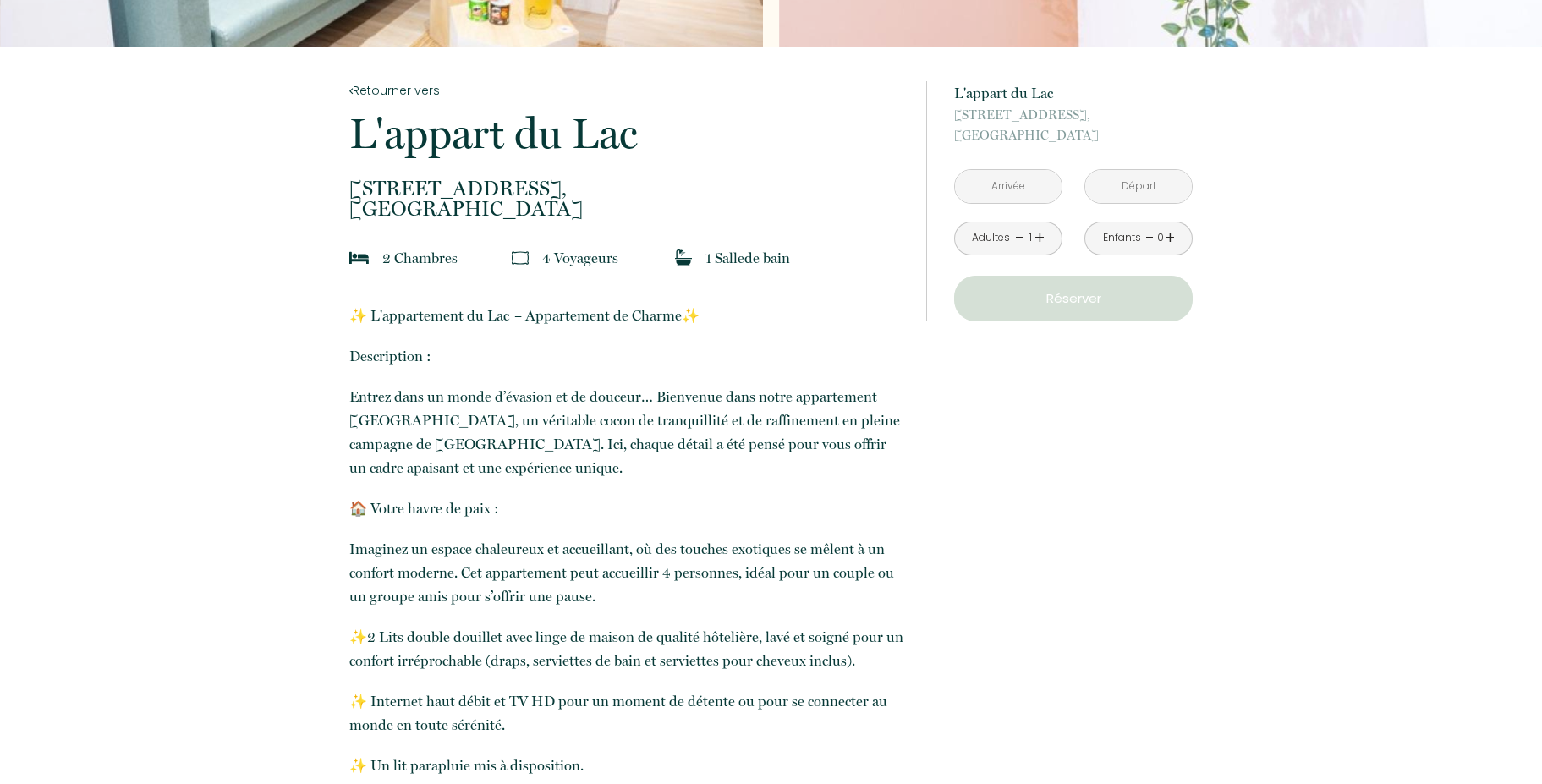
scroll to position [406, 0]
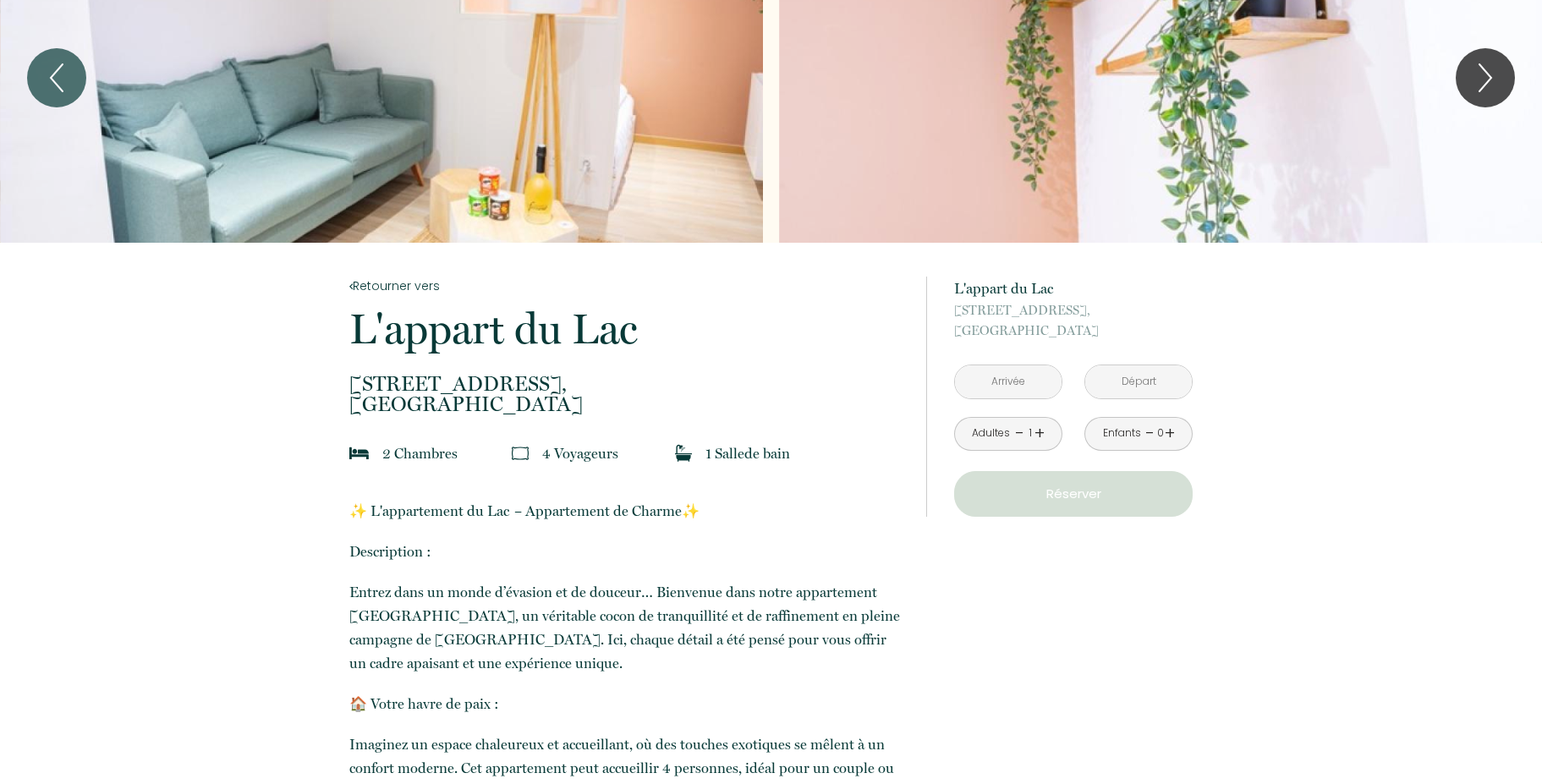
scroll to position [0, 0]
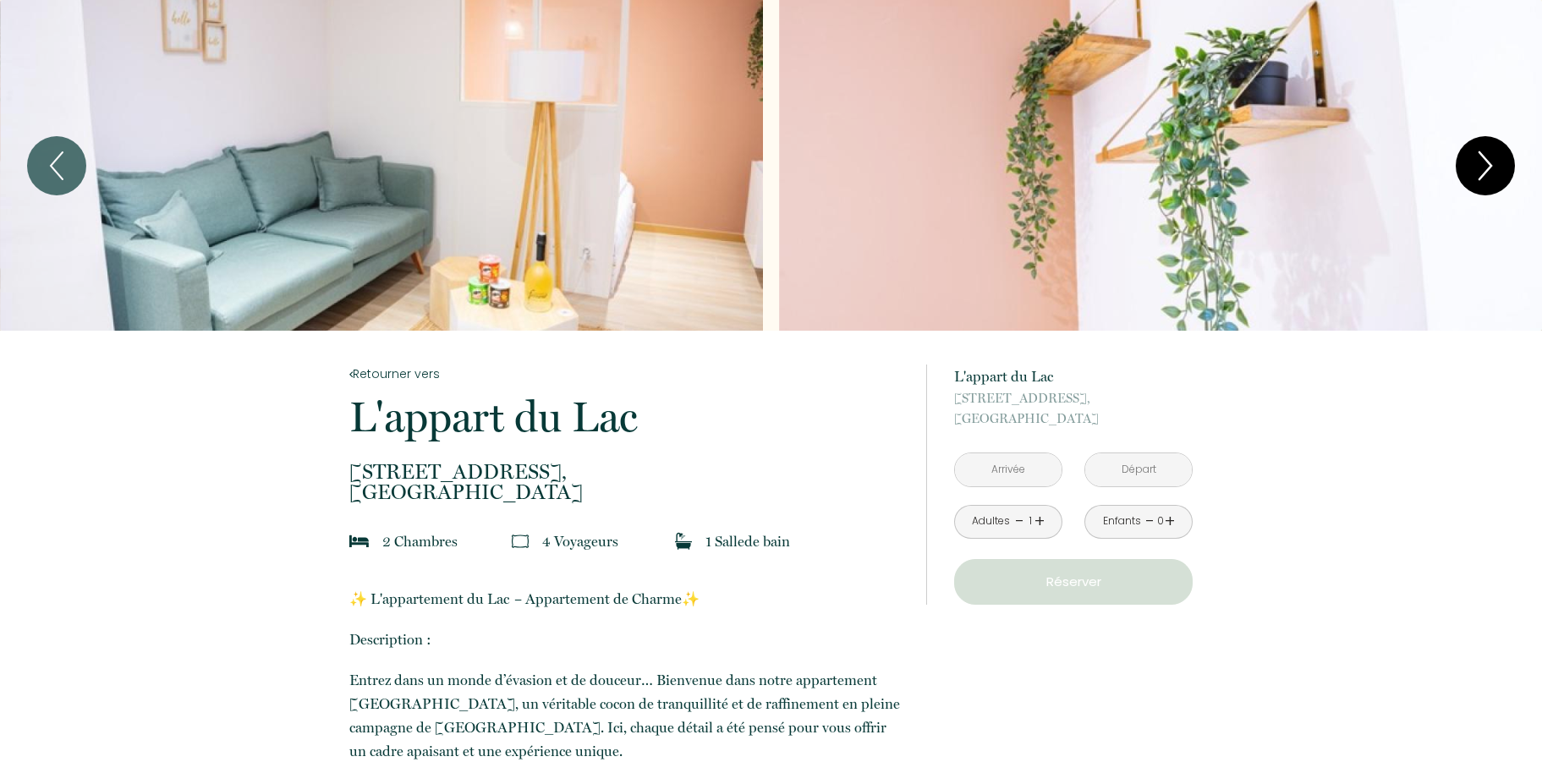
click at [1476, 156] on icon "Next" at bounding box center [1486, 165] width 36 height 50
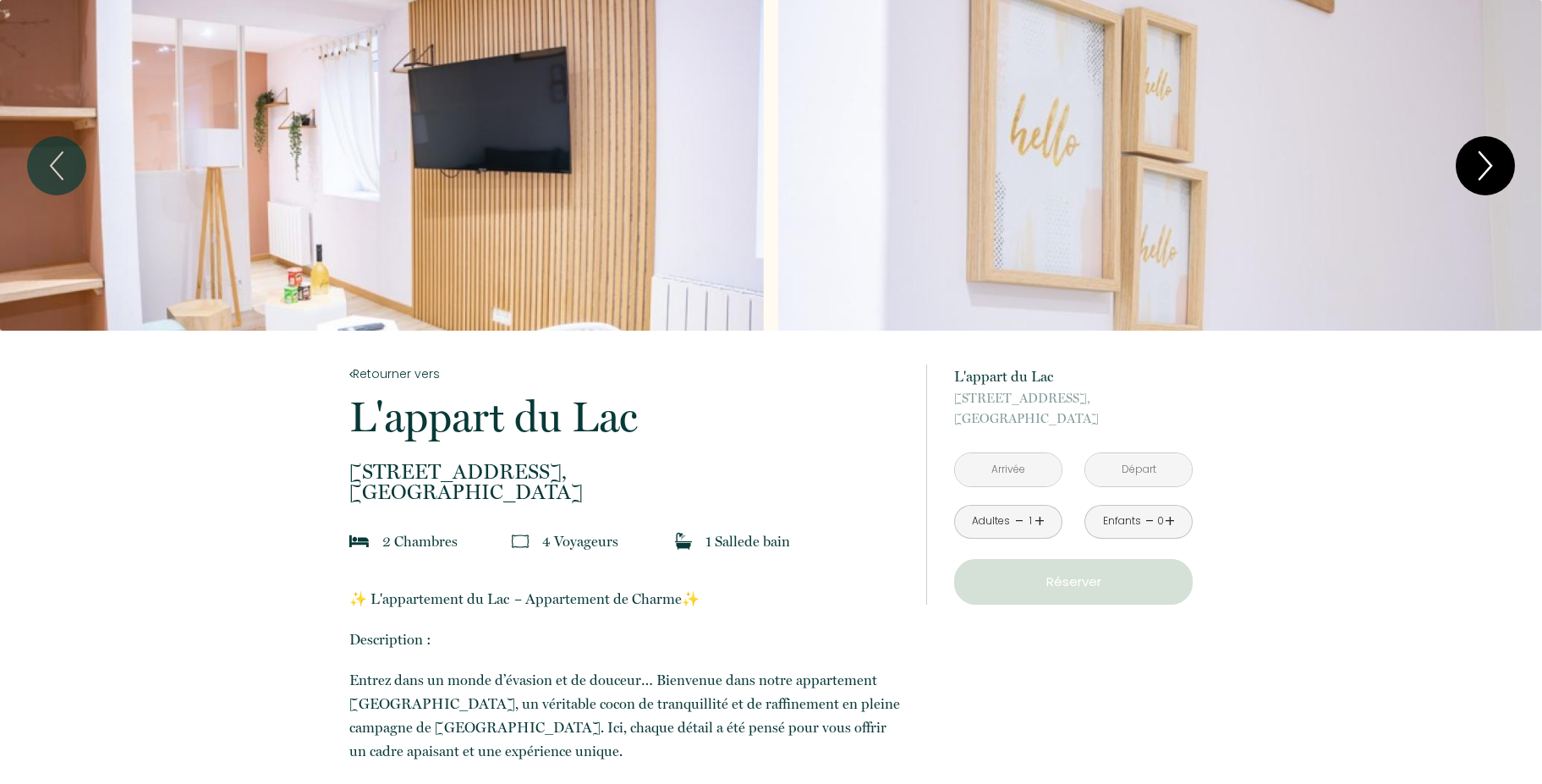
click at [1476, 156] on icon "Next" at bounding box center [1486, 165] width 36 height 50
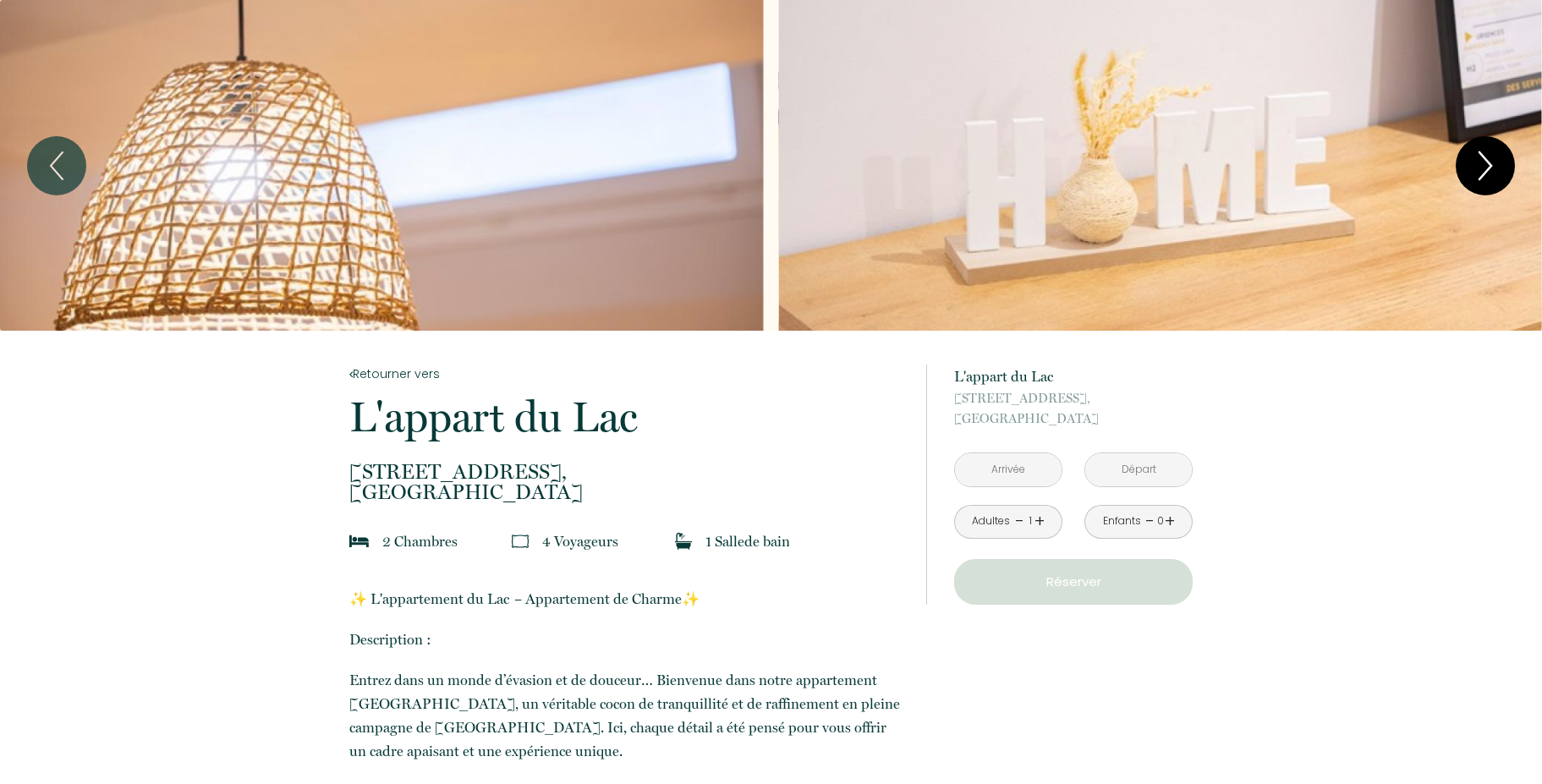
click at [1476, 156] on icon "Next" at bounding box center [1486, 165] width 36 height 50
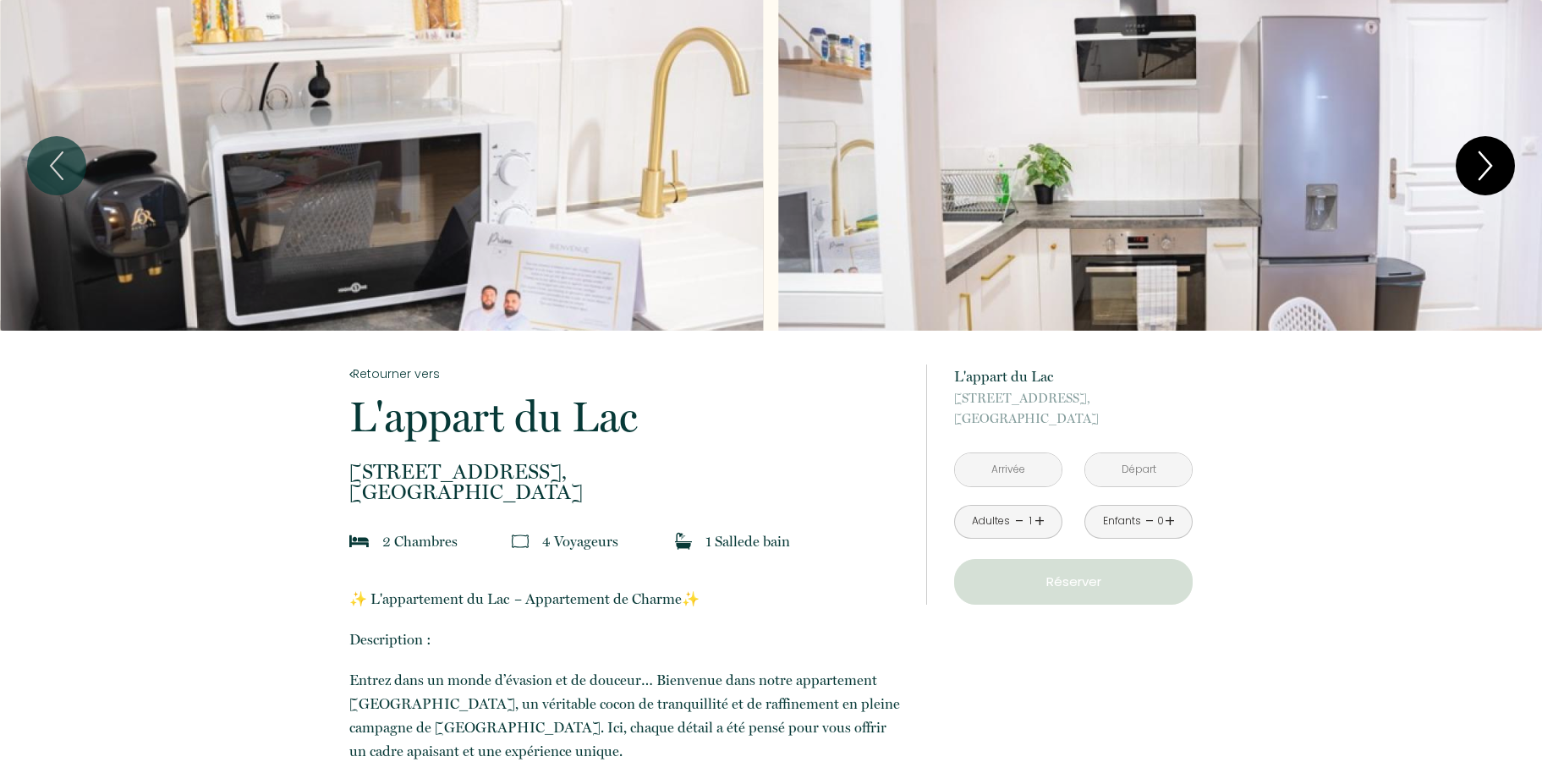
click at [1469, 168] on icon "Next" at bounding box center [1486, 165] width 36 height 50
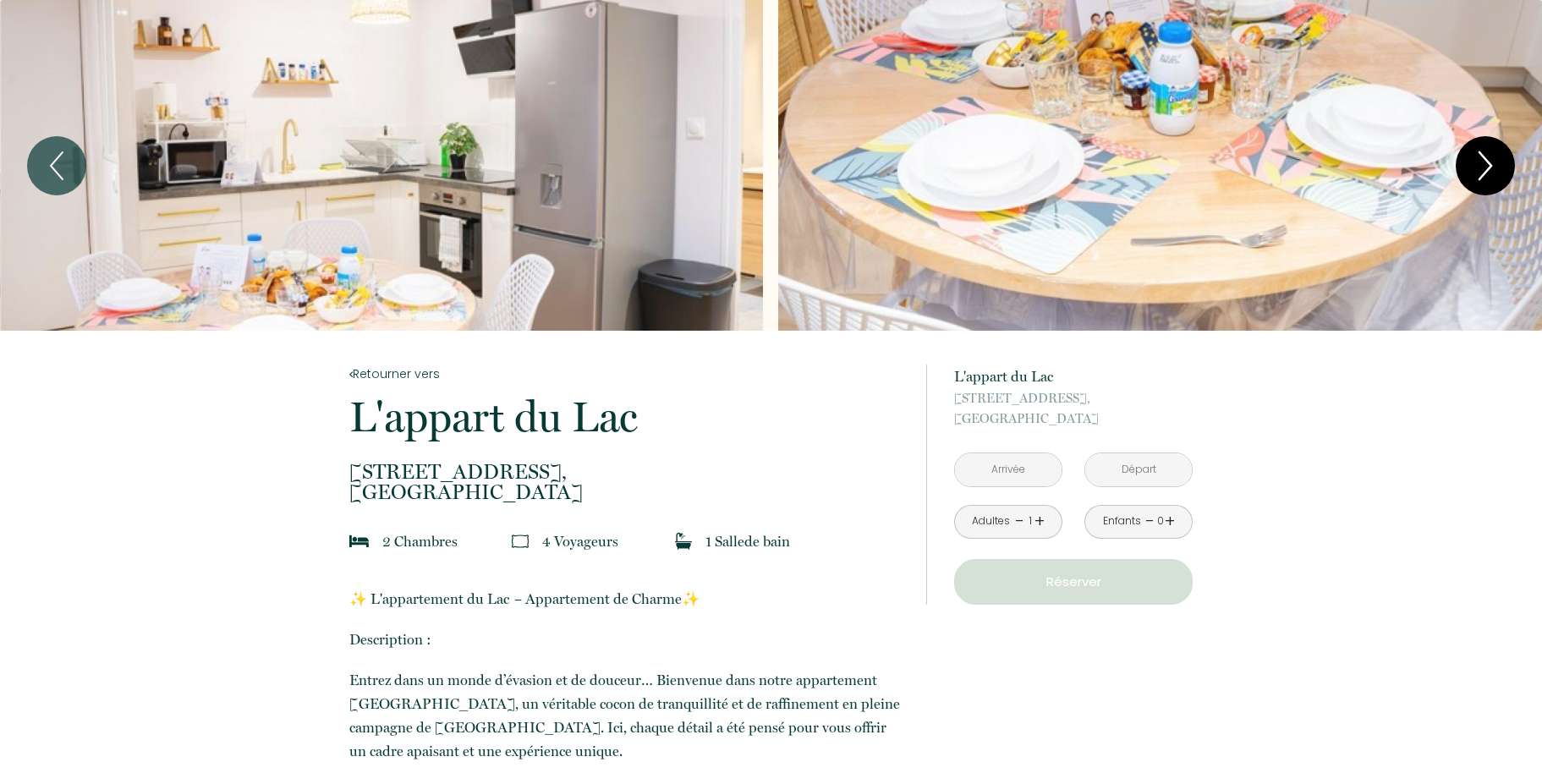
click at [1469, 168] on icon "Next" at bounding box center [1486, 165] width 36 height 50
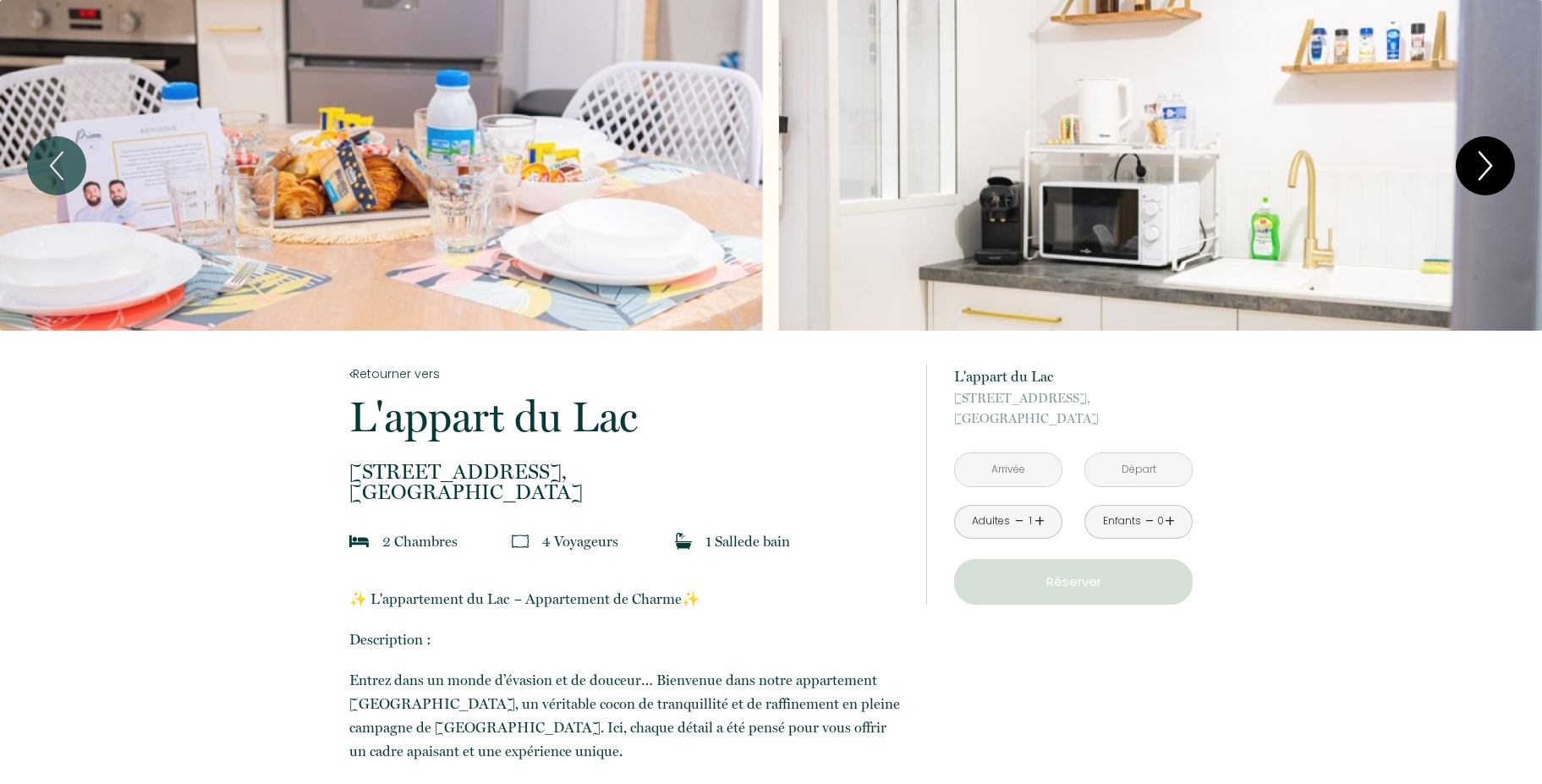
click at [1469, 168] on icon "Next" at bounding box center [1486, 165] width 36 height 50
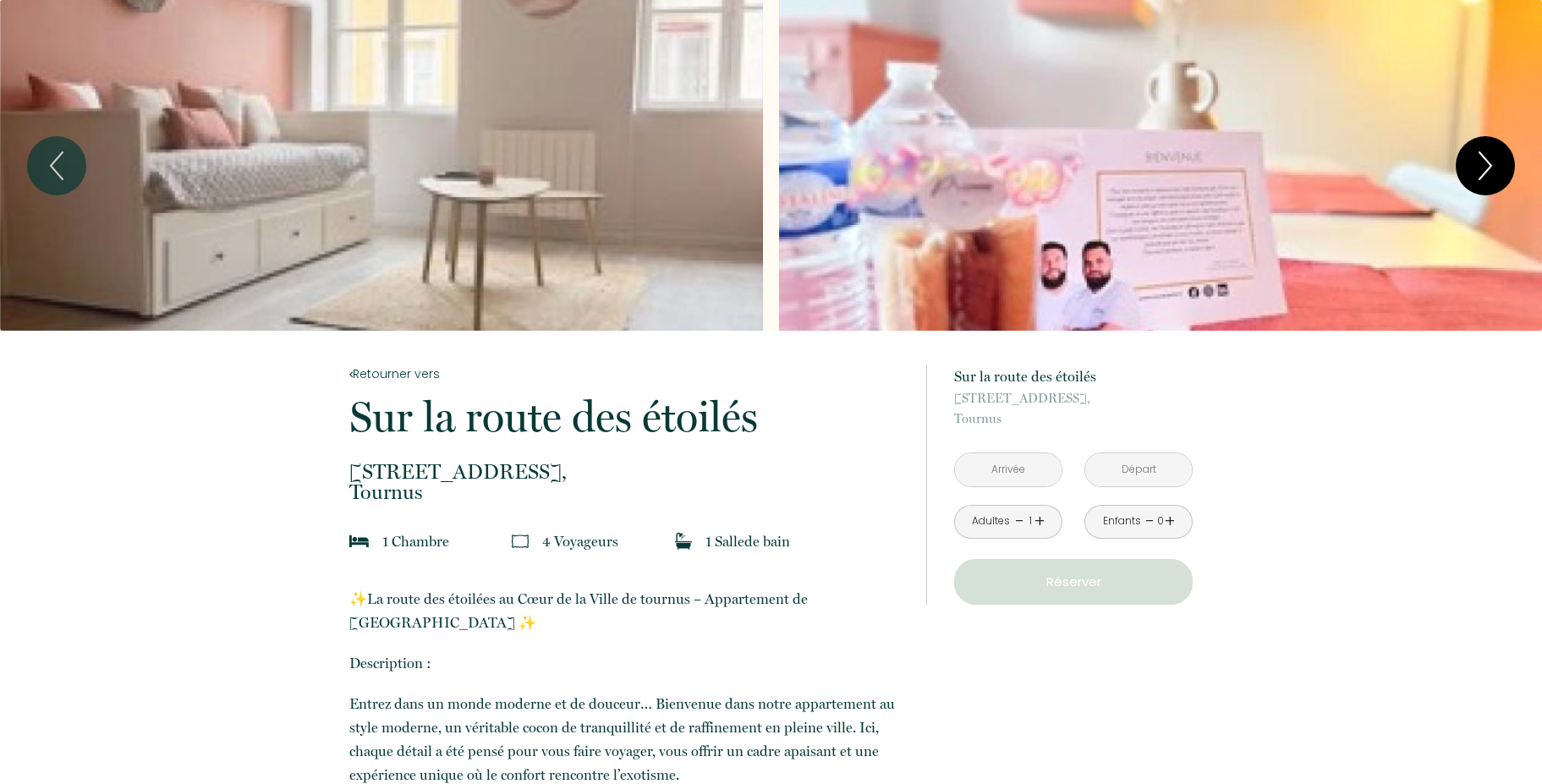
click at [1513, 171] on button "Next" at bounding box center [1486, 166] width 59 height 59
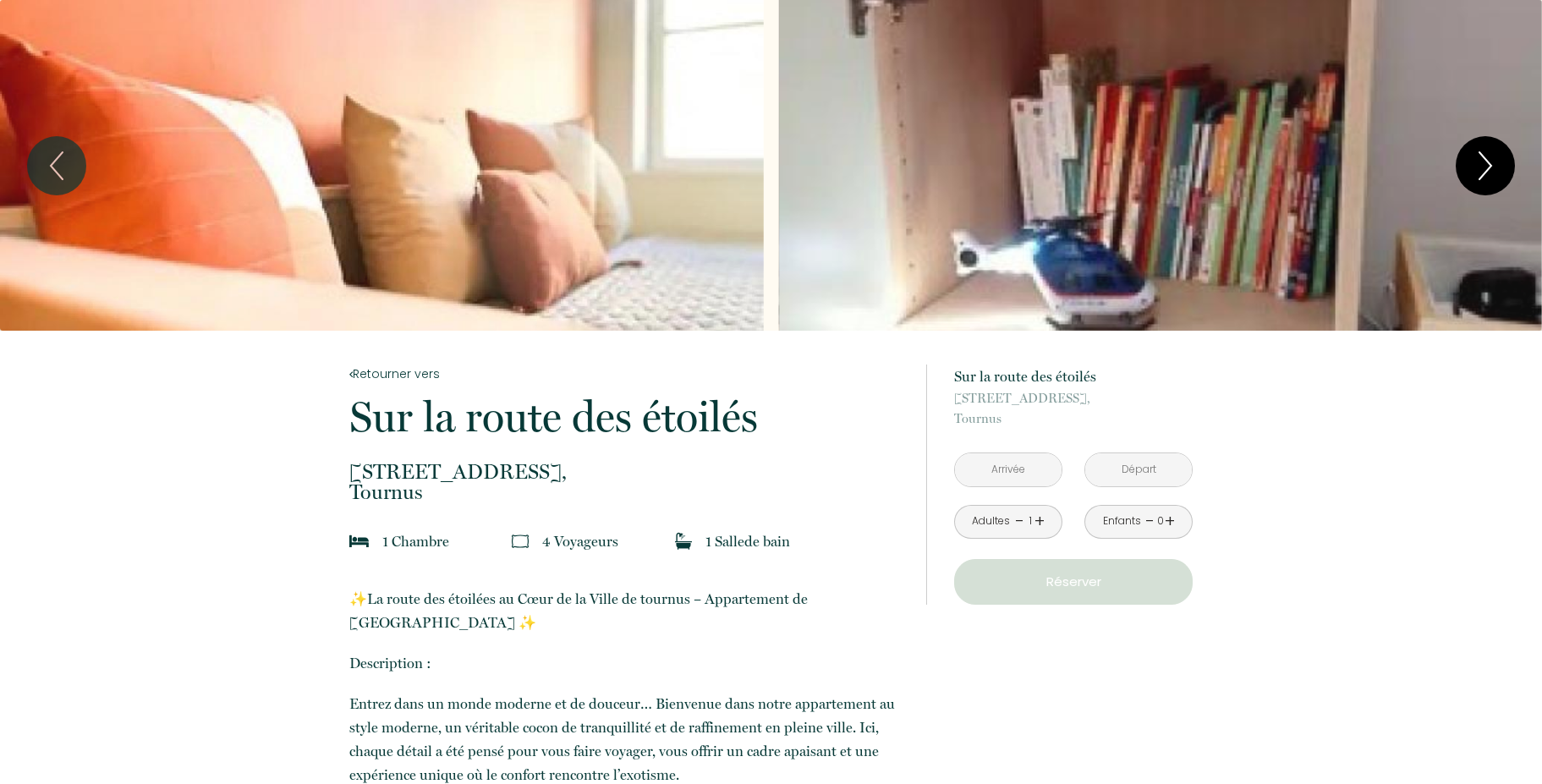
click at [1504, 168] on button "Next" at bounding box center [1486, 166] width 59 height 59
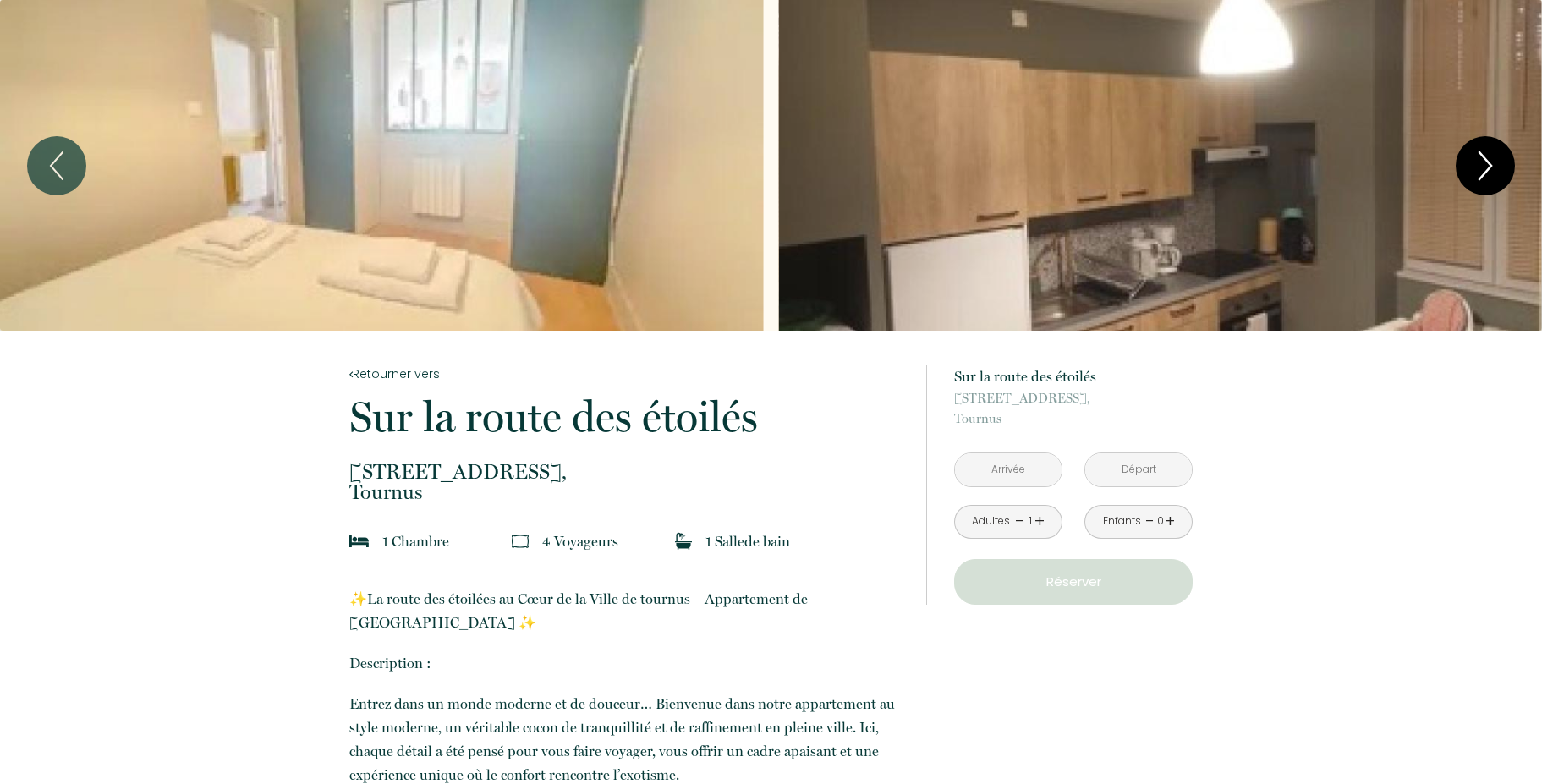
click at [1495, 169] on icon "Next" at bounding box center [1486, 165] width 36 height 50
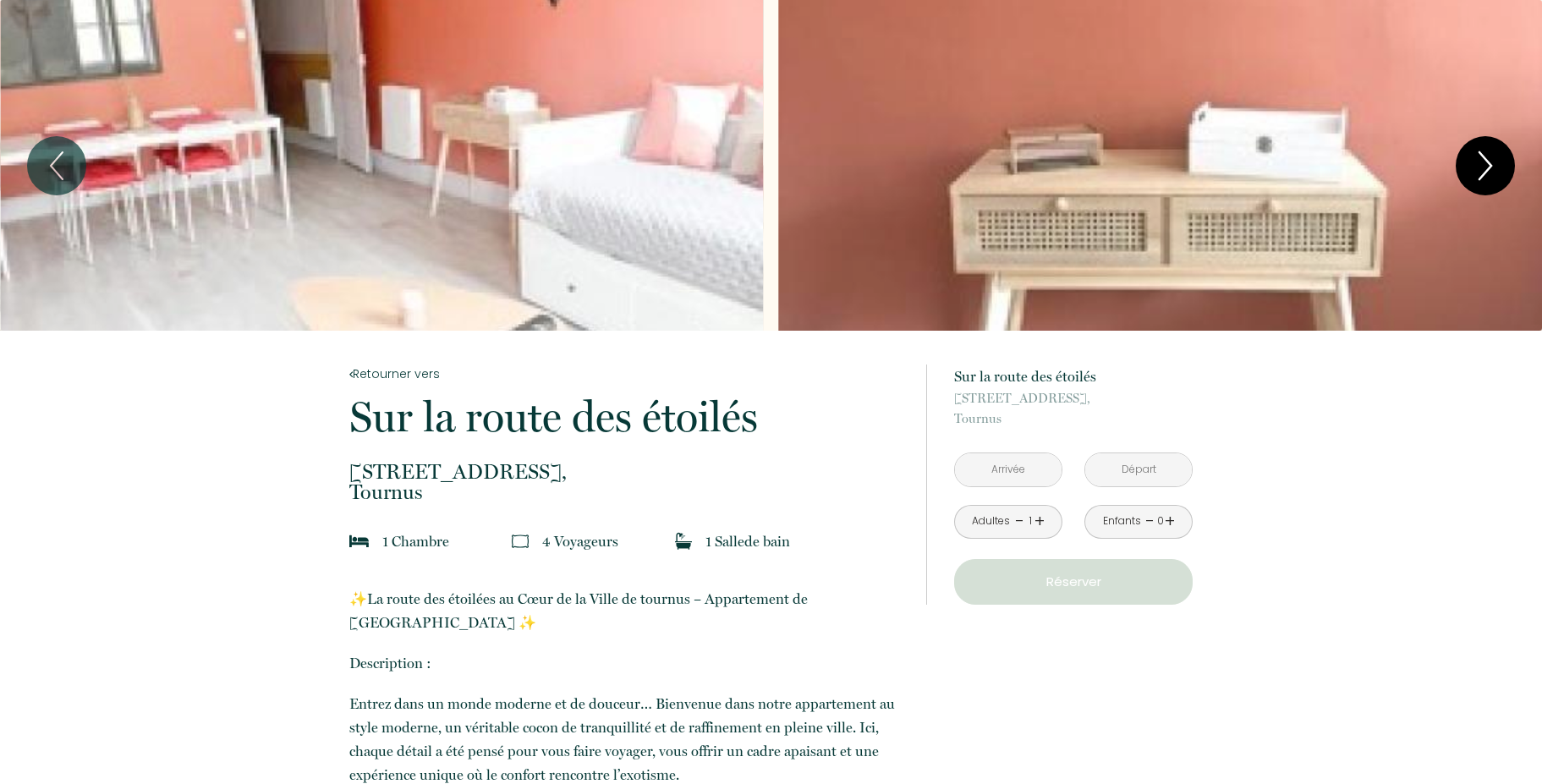
click at [1495, 169] on icon "Next" at bounding box center [1486, 165] width 36 height 50
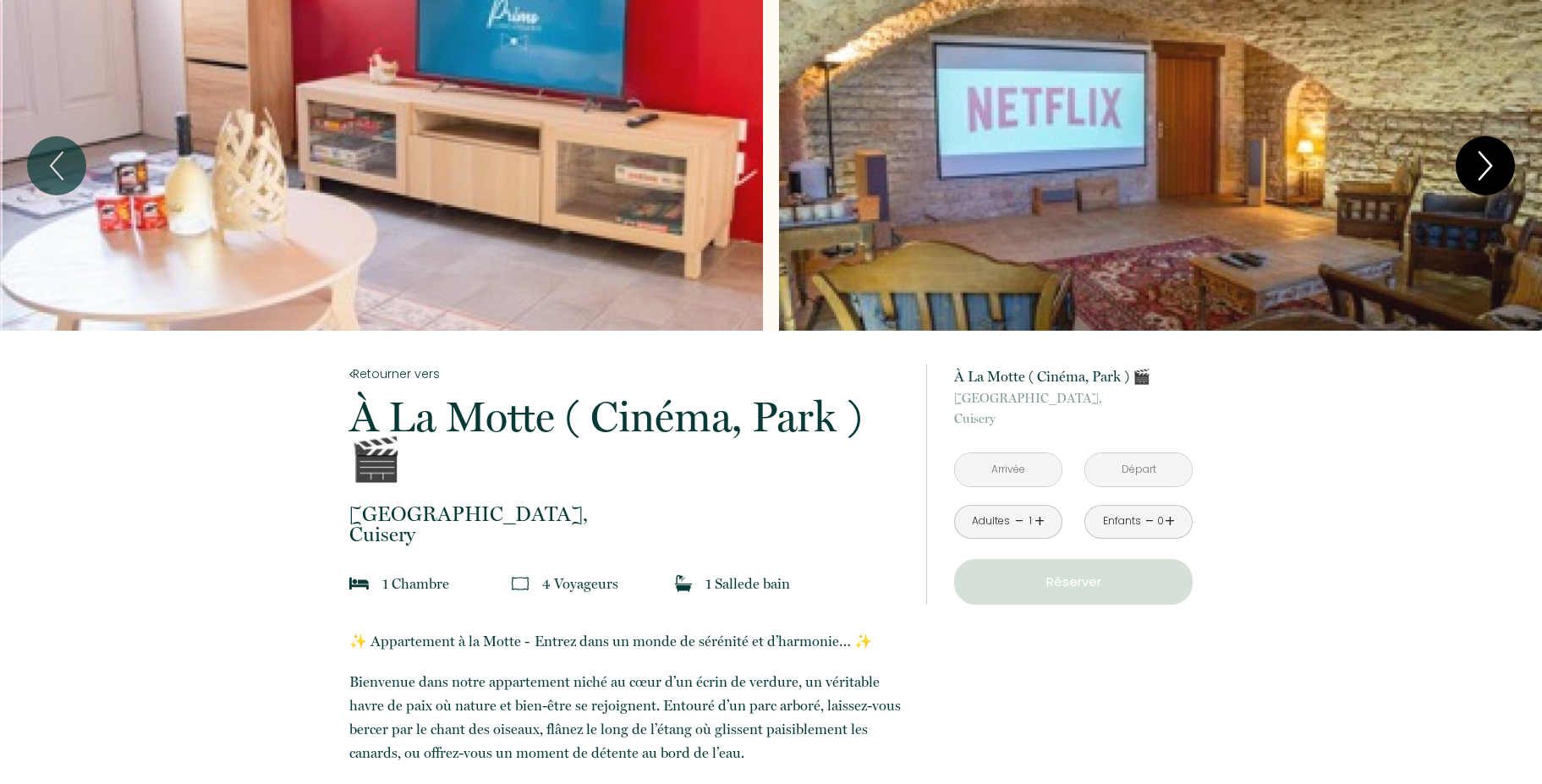
click at [1491, 163] on icon "Next" at bounding box center [1486, 165] width 12 height 27
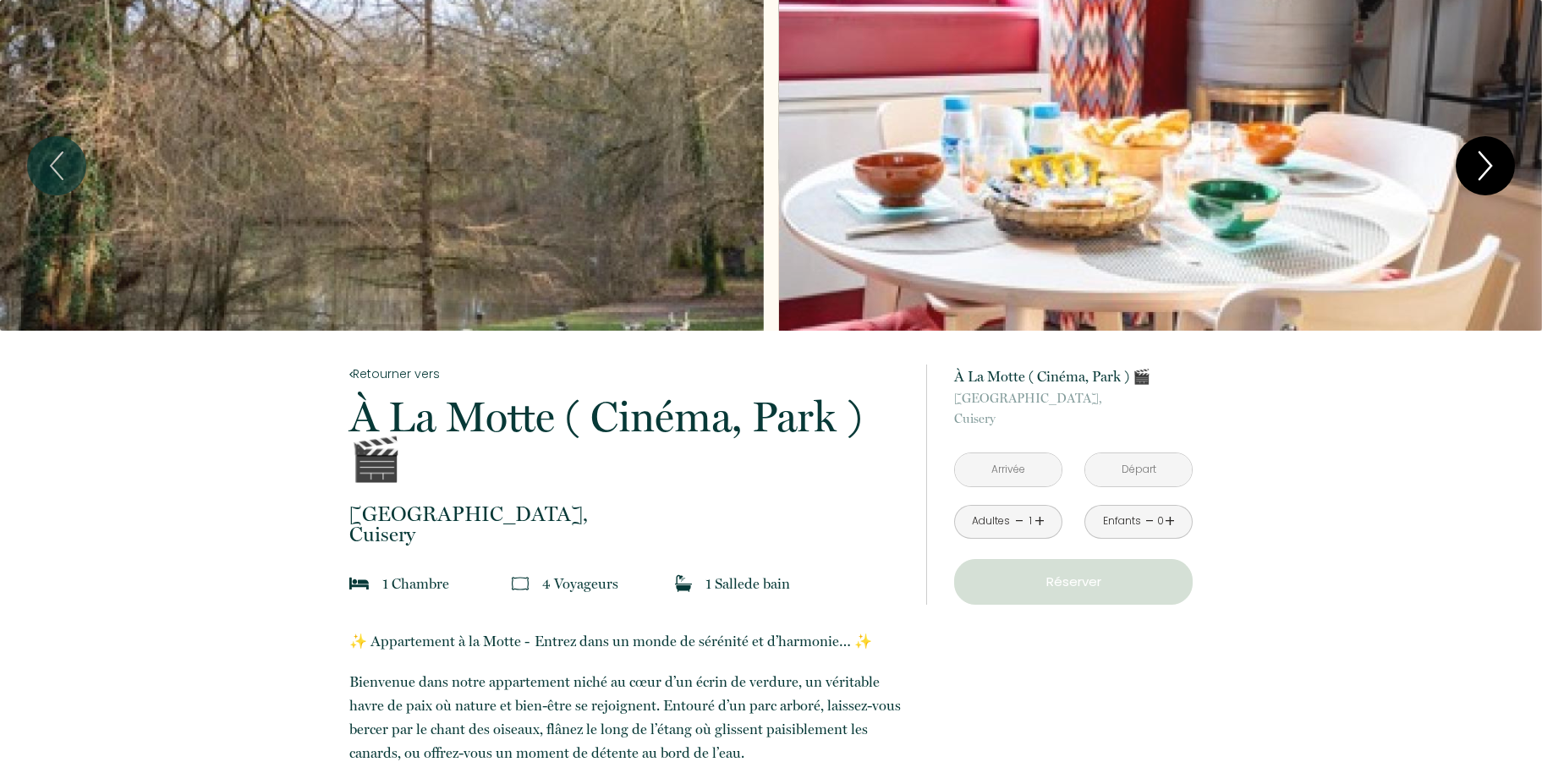
click at [1491, 163] on icon "Next" at bounding box center [1486, 165] width 12 height 27
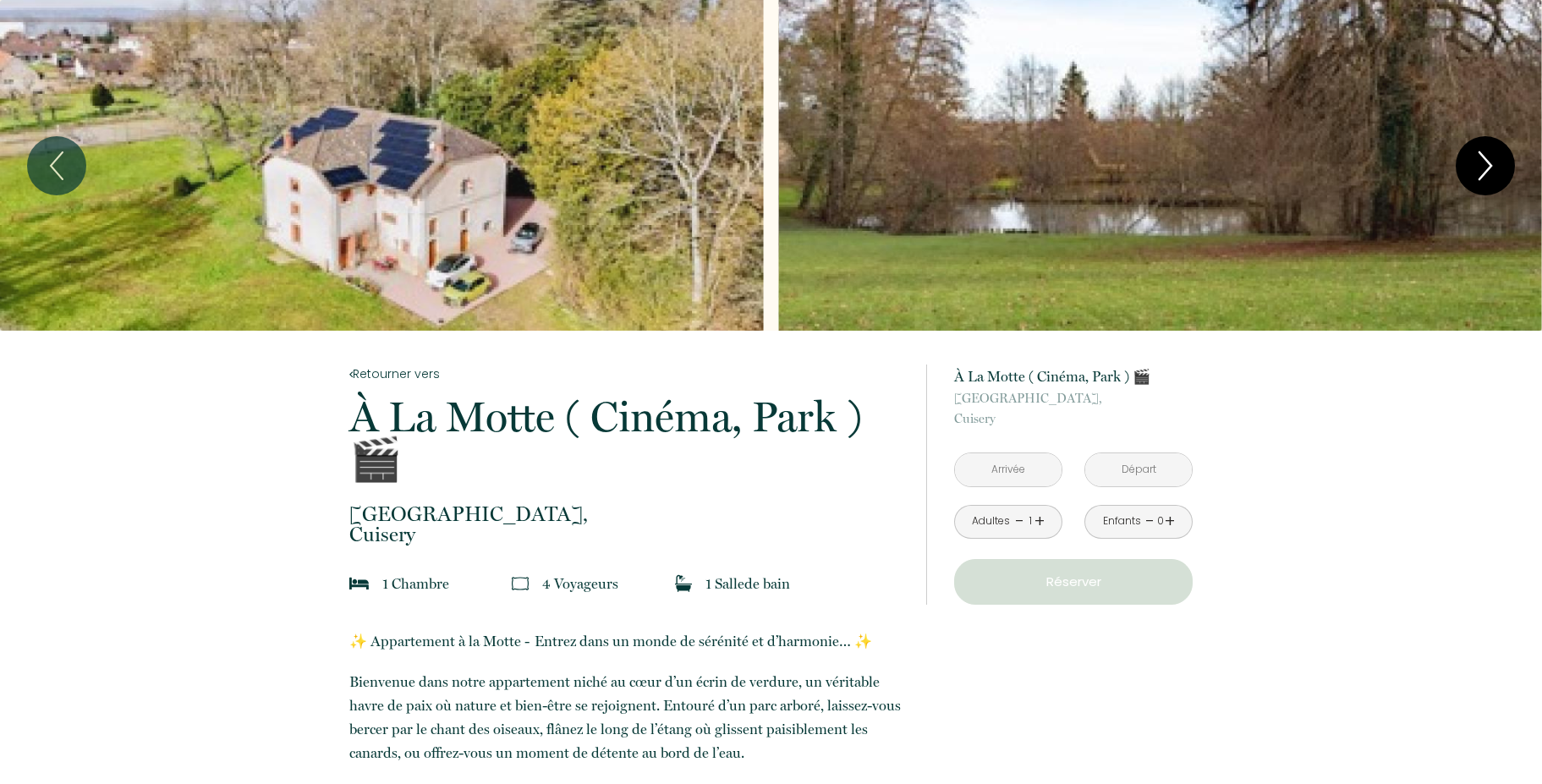
click at [1491, 163] on icon "Next" at bounding box center [1486, 165] width 12 height 27
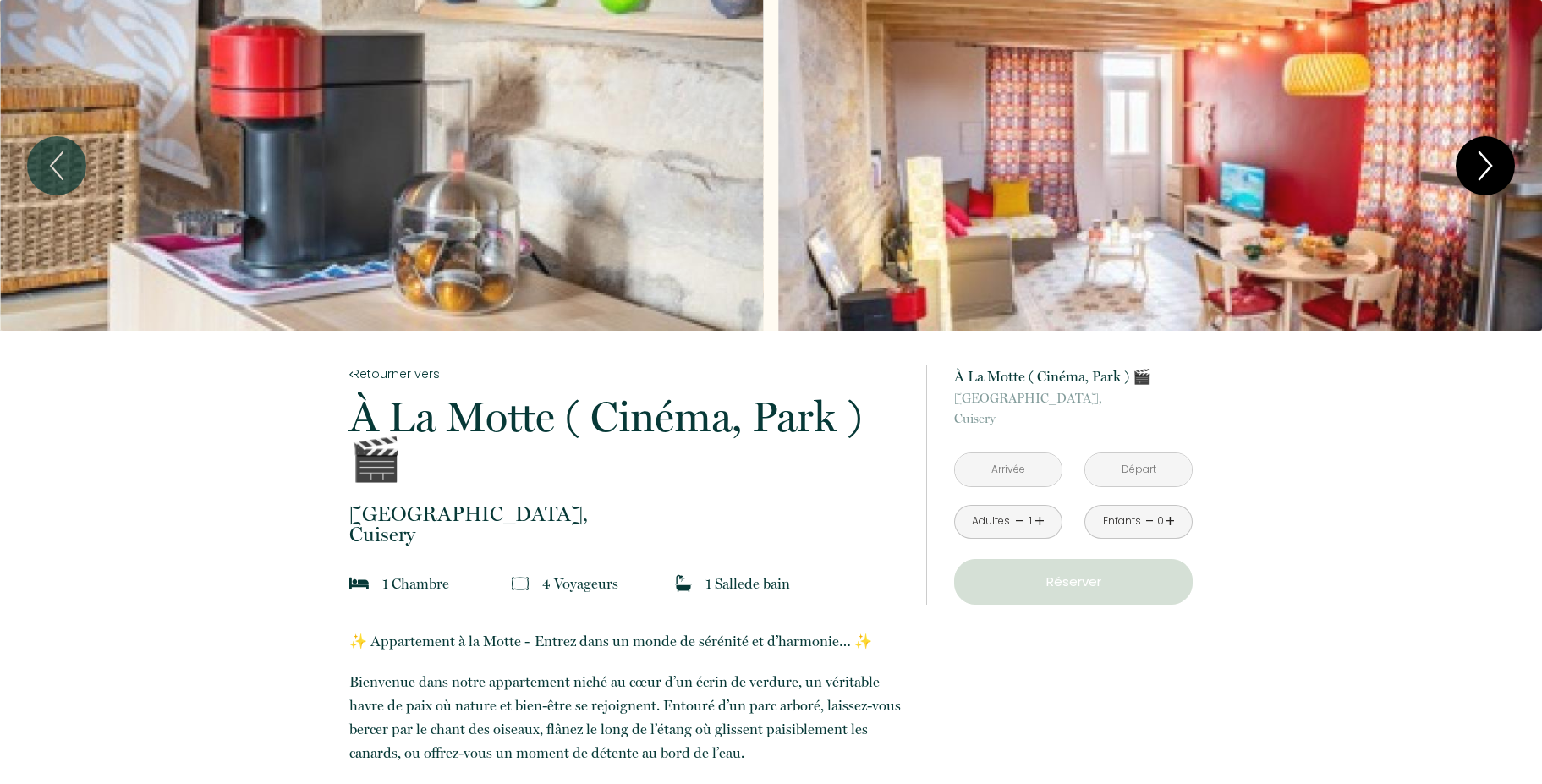
click at [1491, 163] on icon "Next" at bounding box center [1486, 165] width 12 height 27
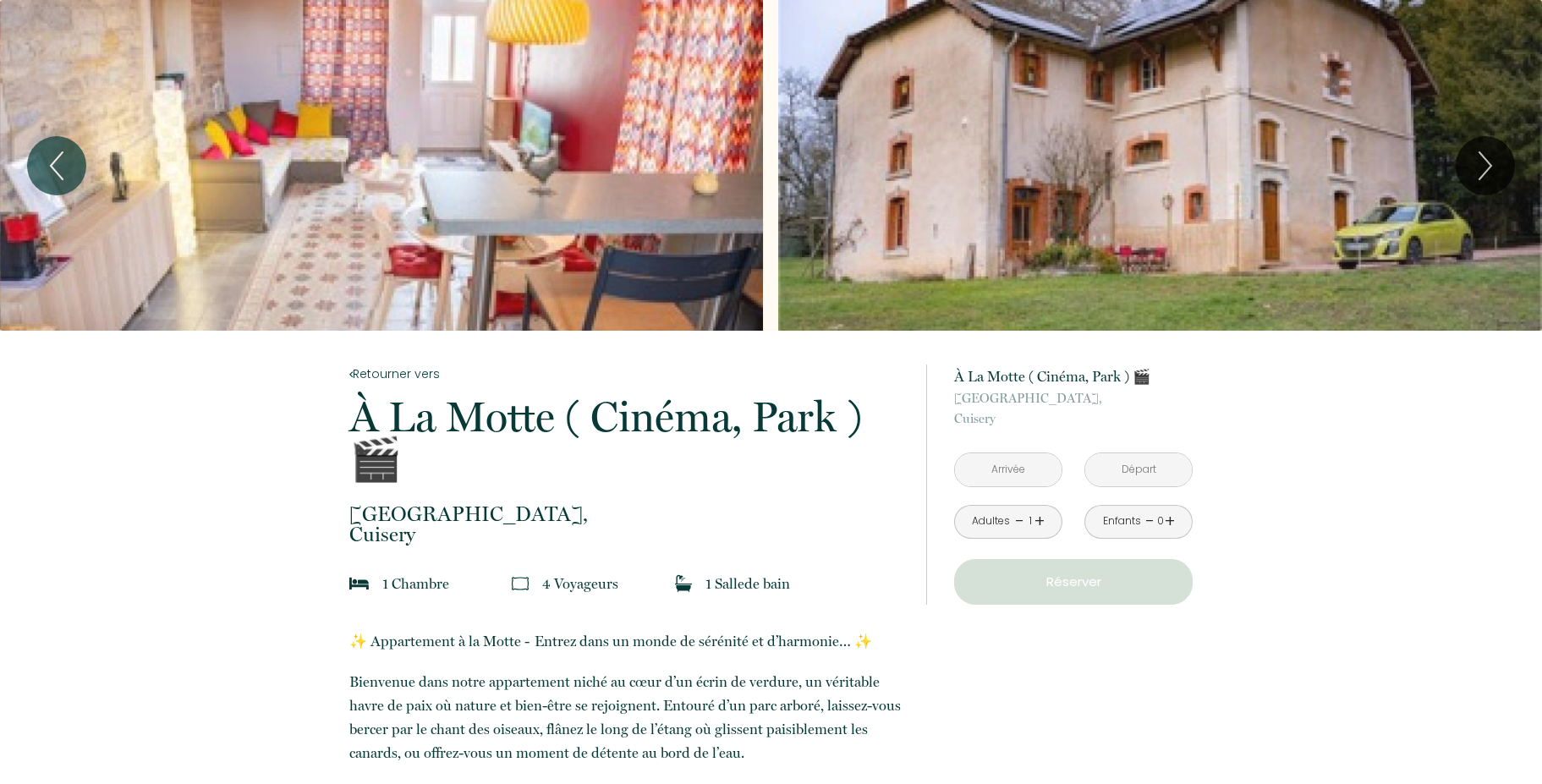
drag, startPoint x: 415, startPoint y: 533, endPoint x: 354, endPoint y: 520, distance: 62.4
click at [354, 520] on p "469 Rte de Montrevost, Cuisery" at bounding box center [627, 523] width 555 height 40
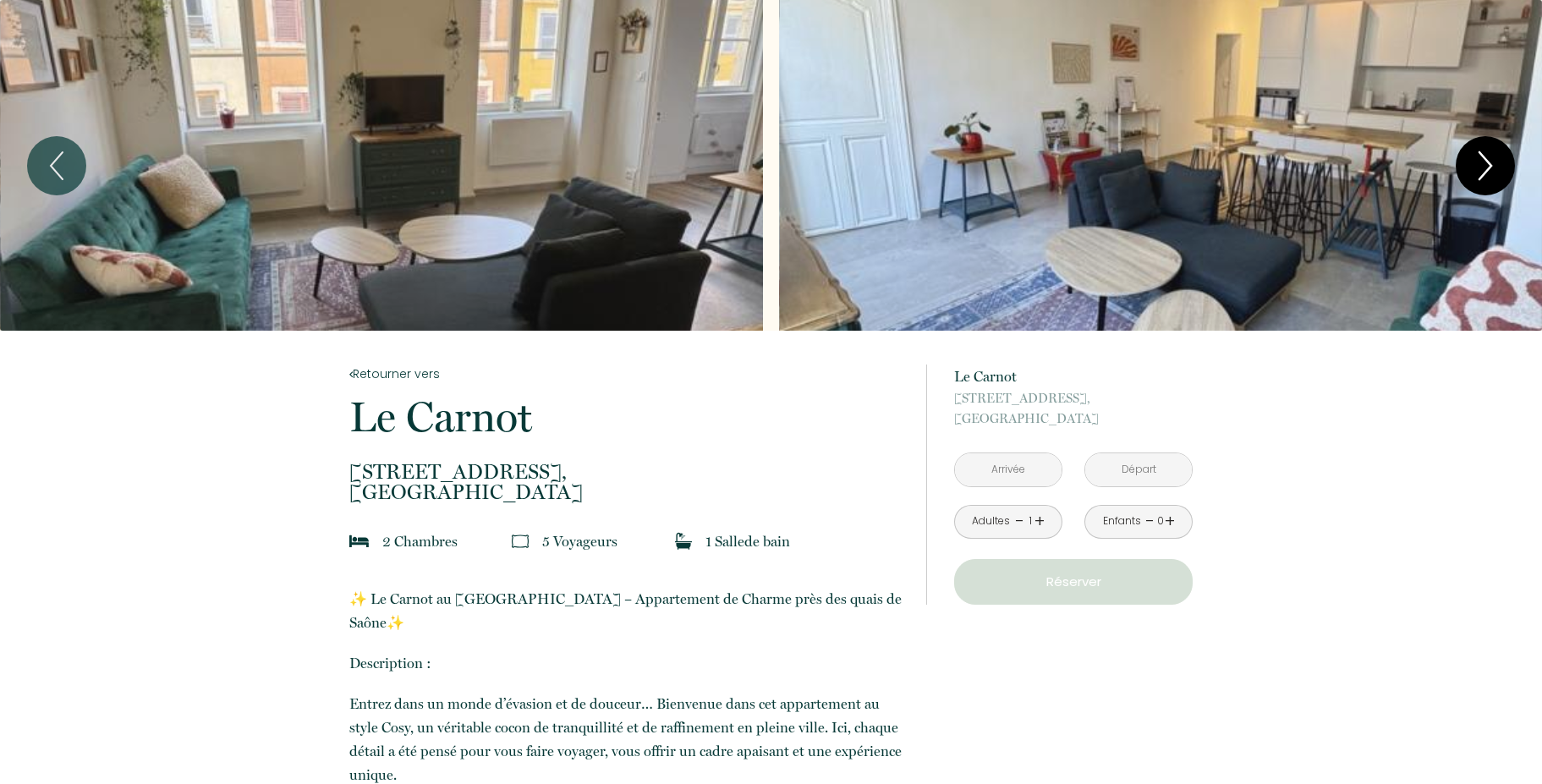
click at [1488, 162] on icon "Next" at bounding box center [1486, 165] width 12 height 27
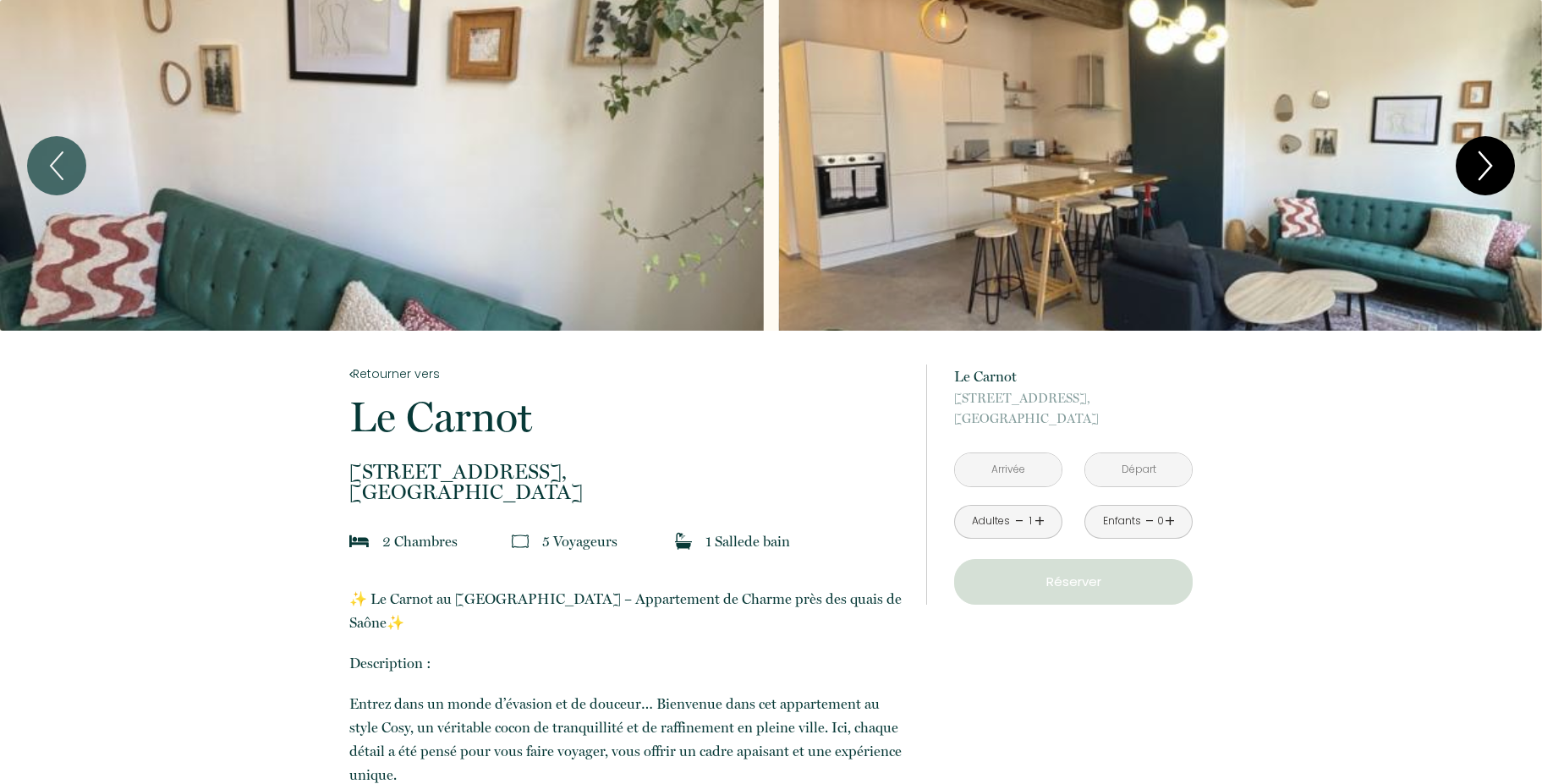
click at [1488, 162] on icon "Next" at bounding box center [1486, 165] width 12 height 27
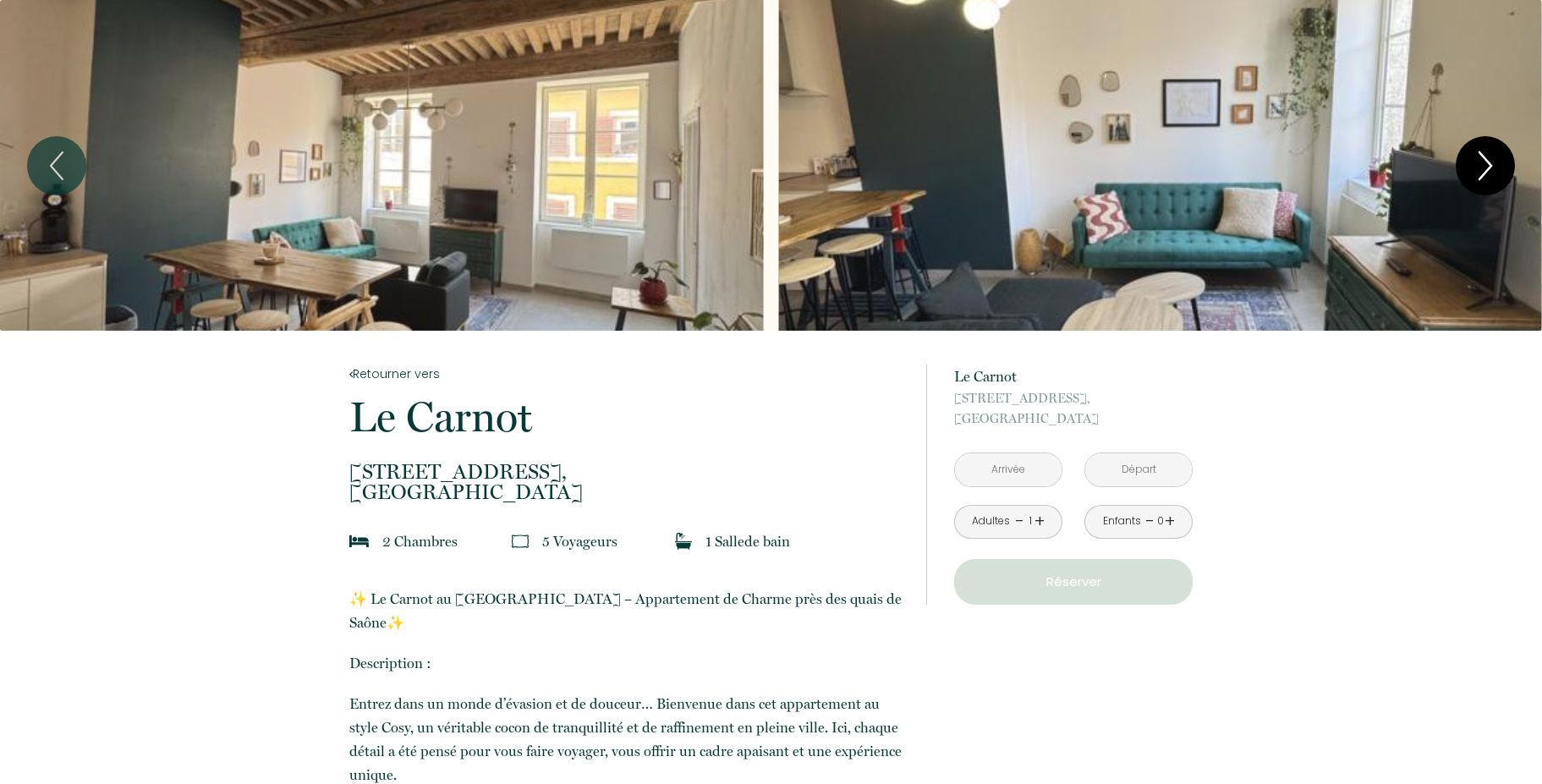
click at [1488, 162] on icon "Next" at bounding box center [1486, 165] width 12 height 27
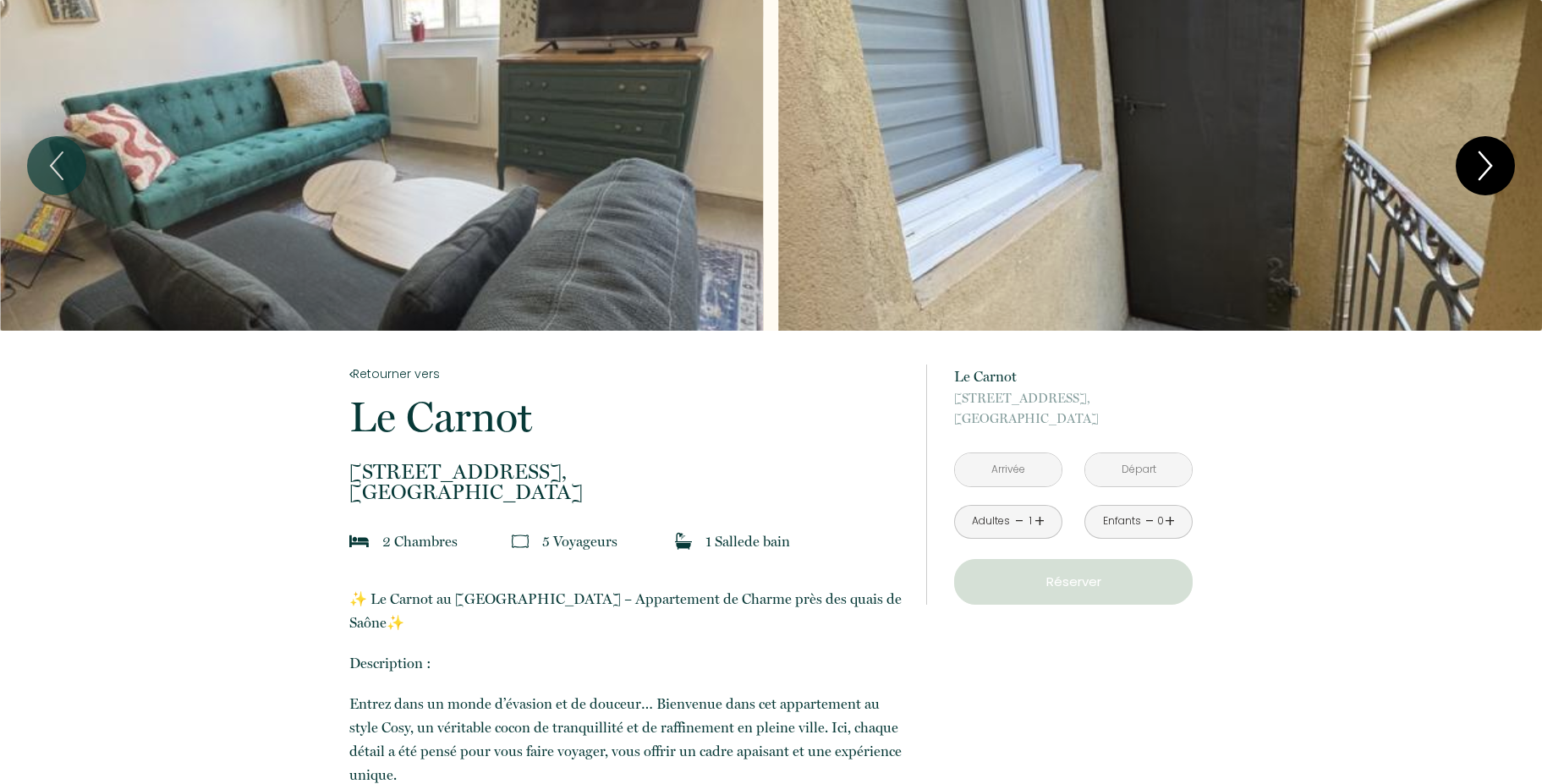
click at [1488, 162] on icon "Next" at bounding box center [1486, 165] width 12 height 27
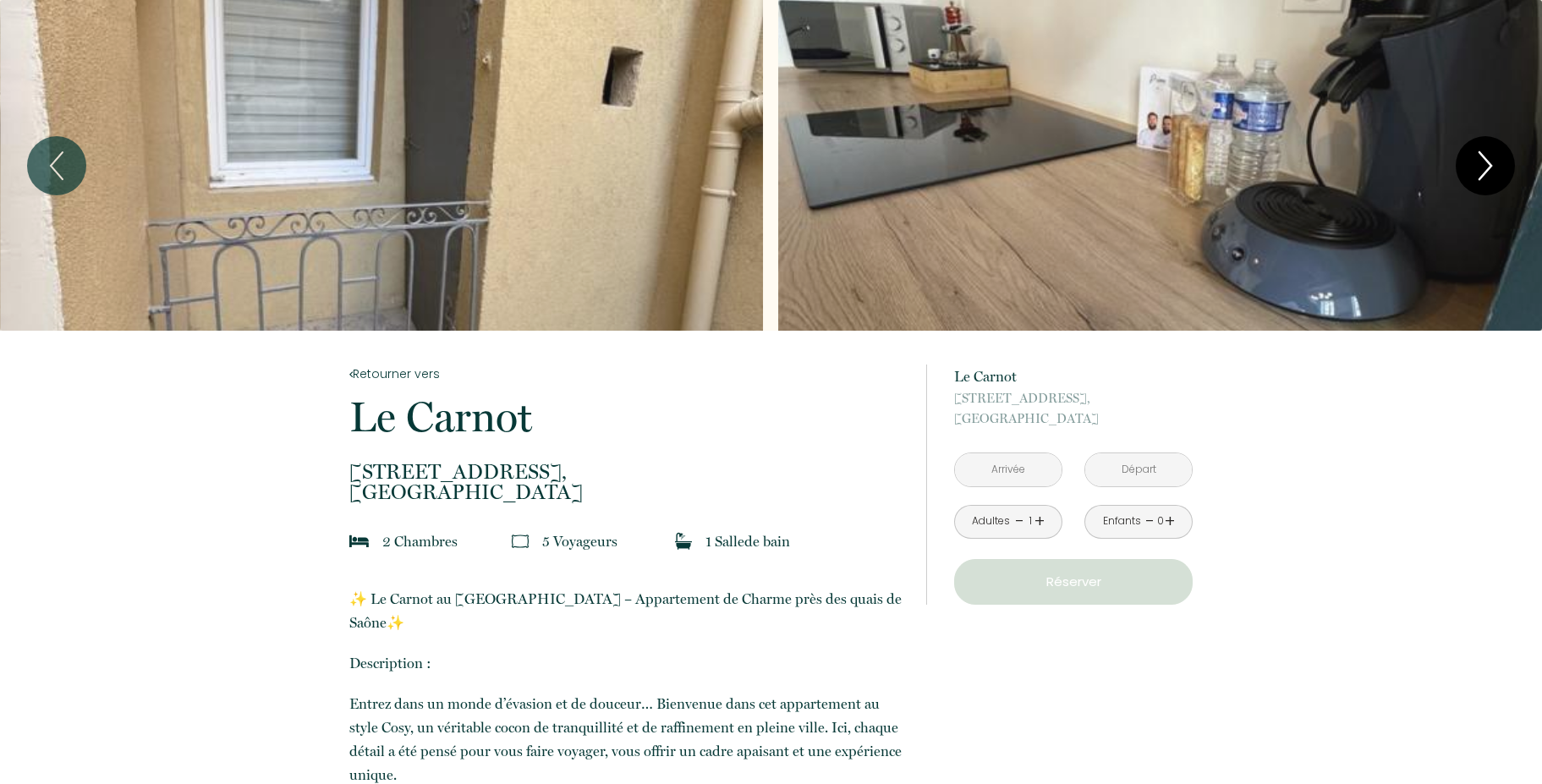
click at [1488, 162] on icon "Next" at bounding box center [1486, 165] width 12 height 27
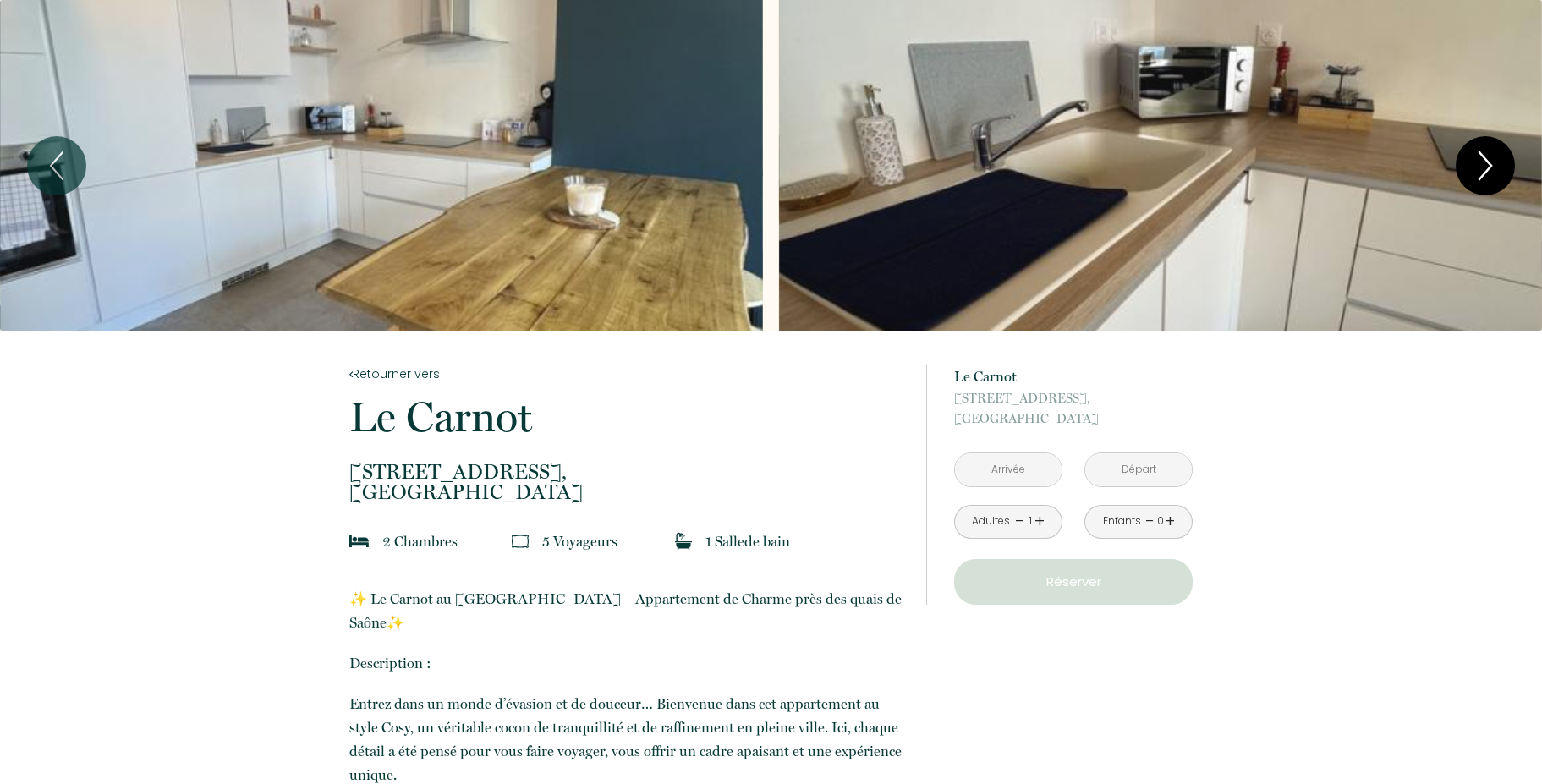
click at [1488, 162] on icon "Next" at bounding box center [1486, 165] width 12 height 27
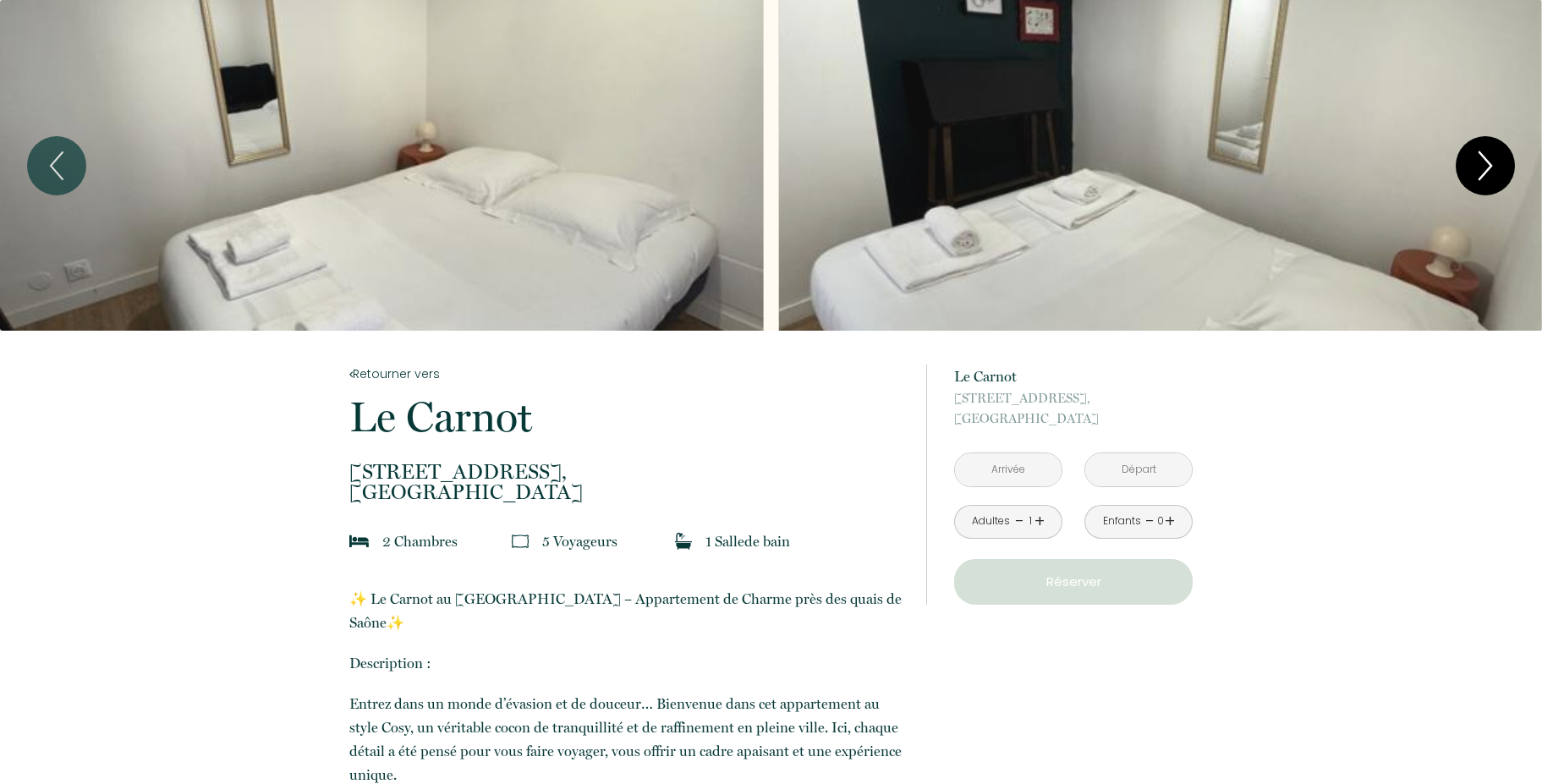
click at [1488, 162] on icon "Next" at bounding box center [1486, 165] width 12 height 27
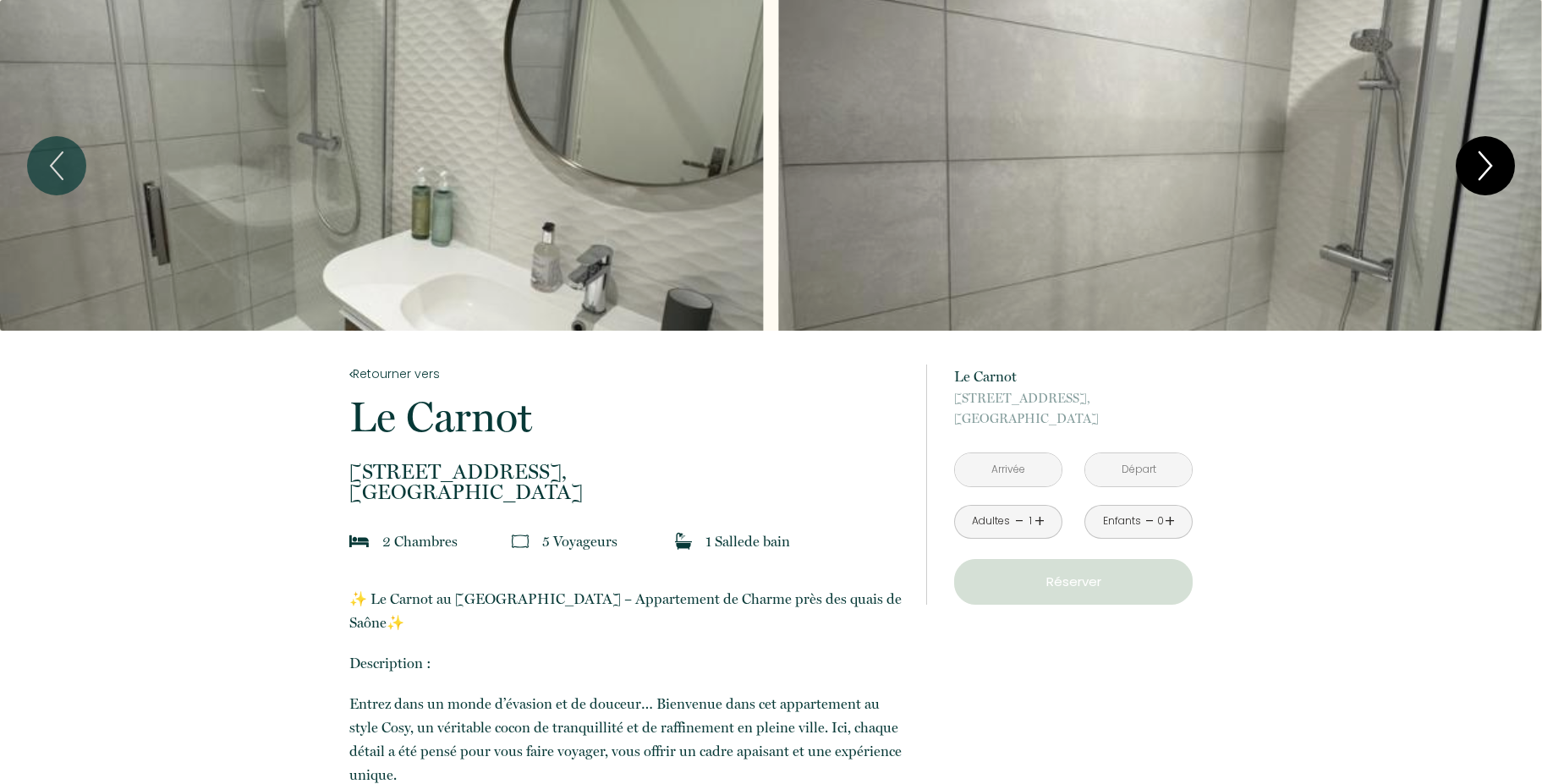
click at [1488, 162] on icon "Next" at bounding box center [1486, 165] width 12 height 27
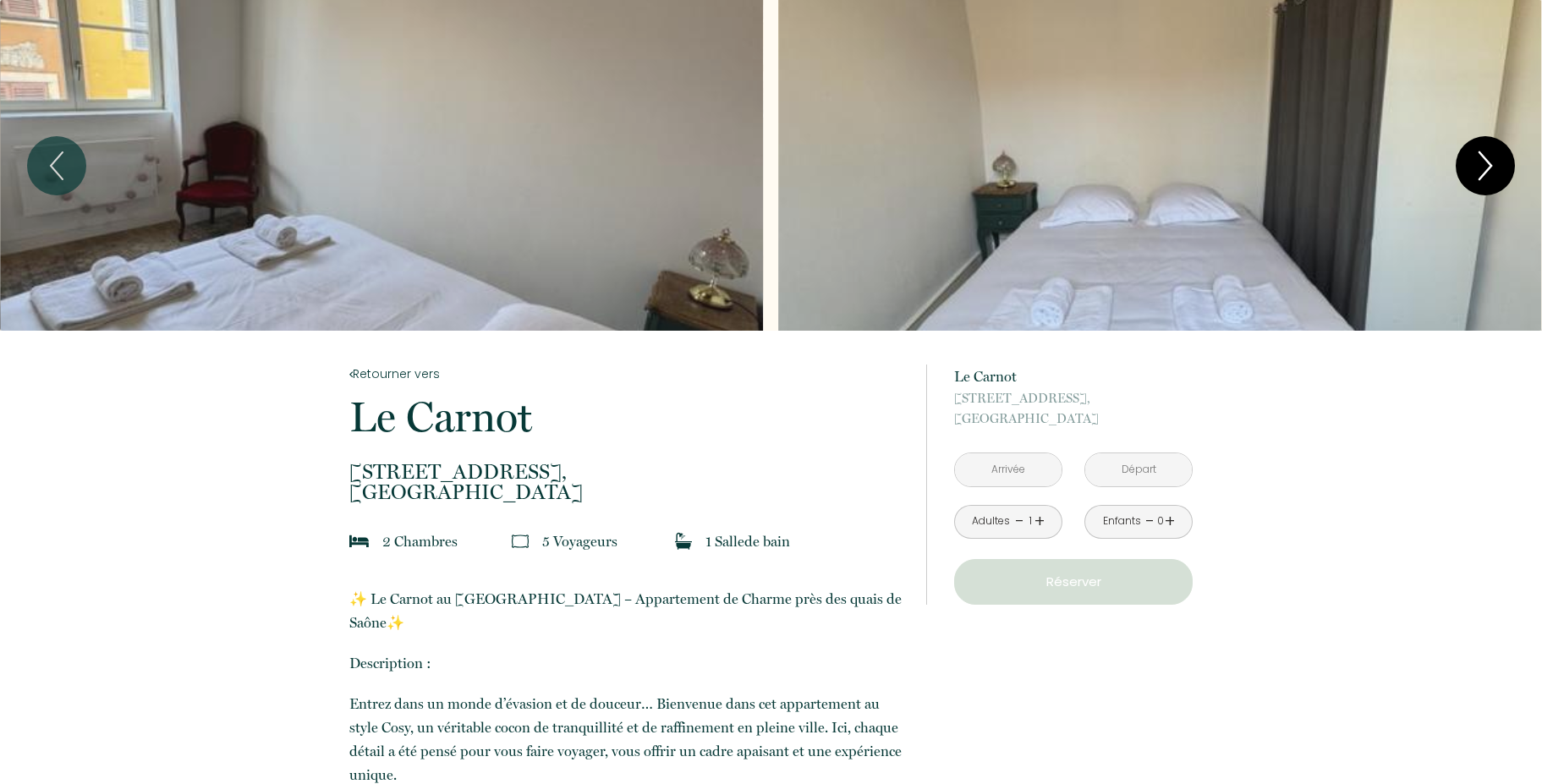
click at [1488, 162] on icon "Next" at bounding box center [1486, 165] width 12 height 27
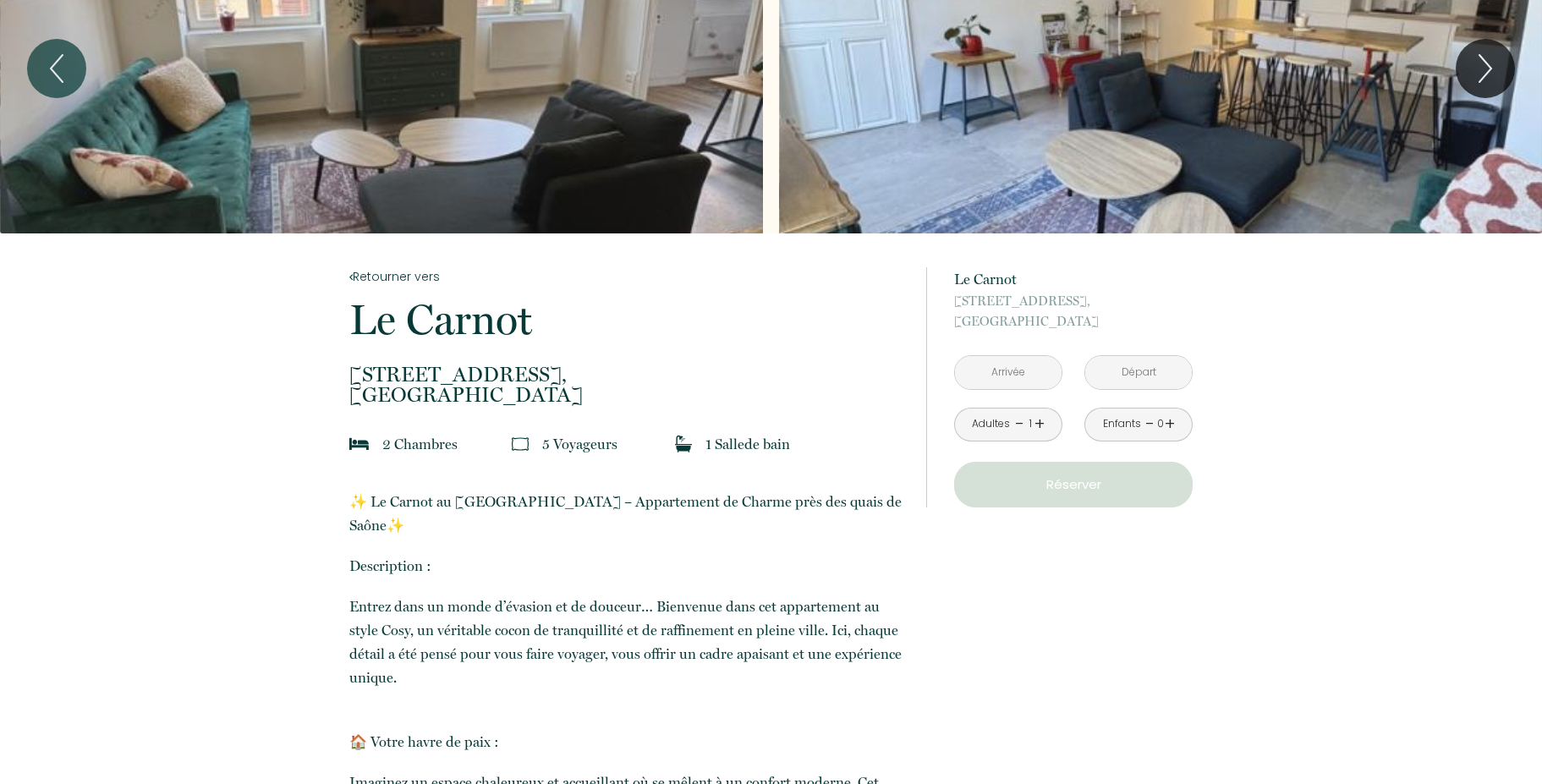
scroll to position [406, 0]
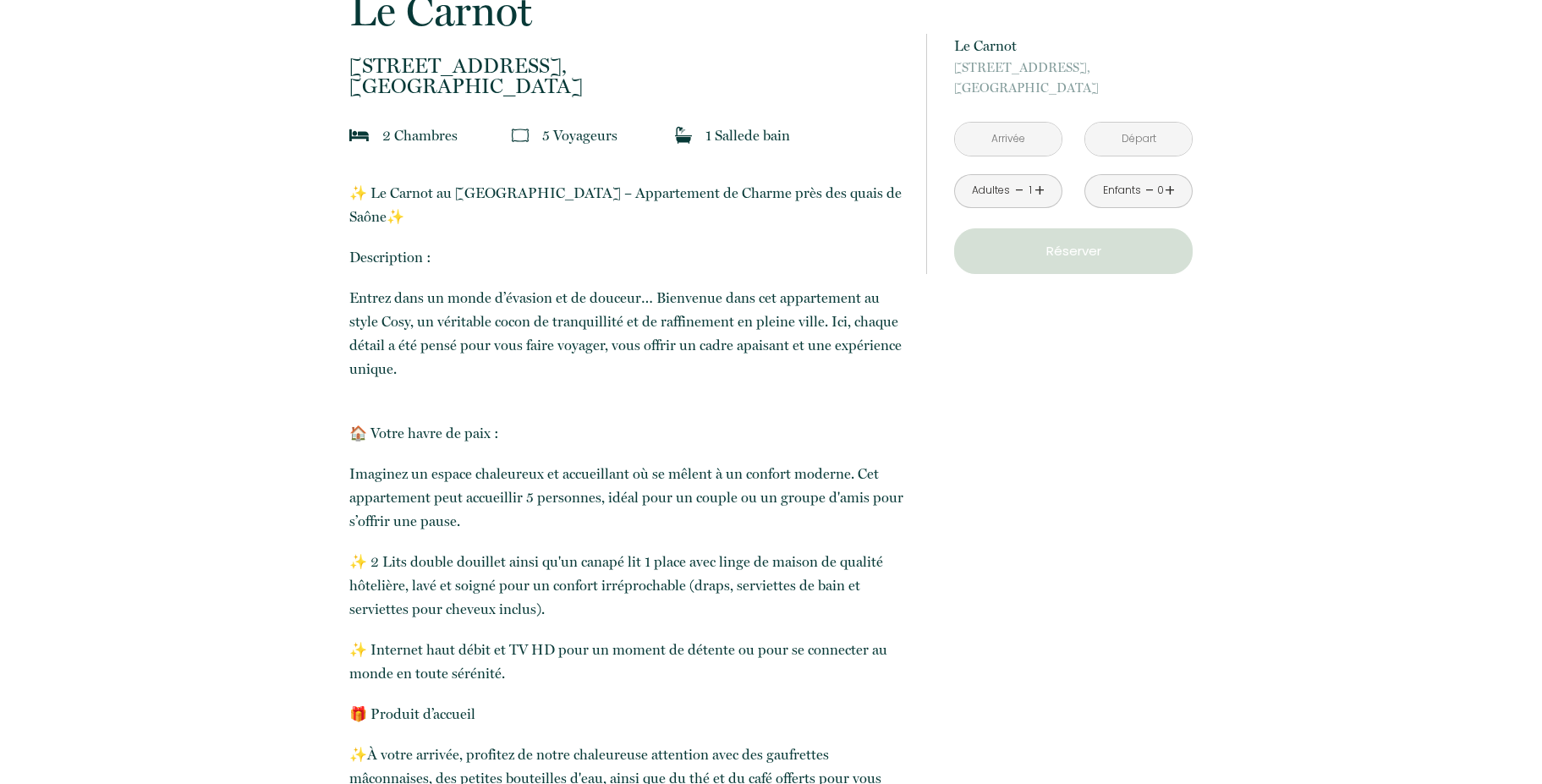
click at [1014, 134] on input "text" at bounding box center [1009, 138] width 107 height 33
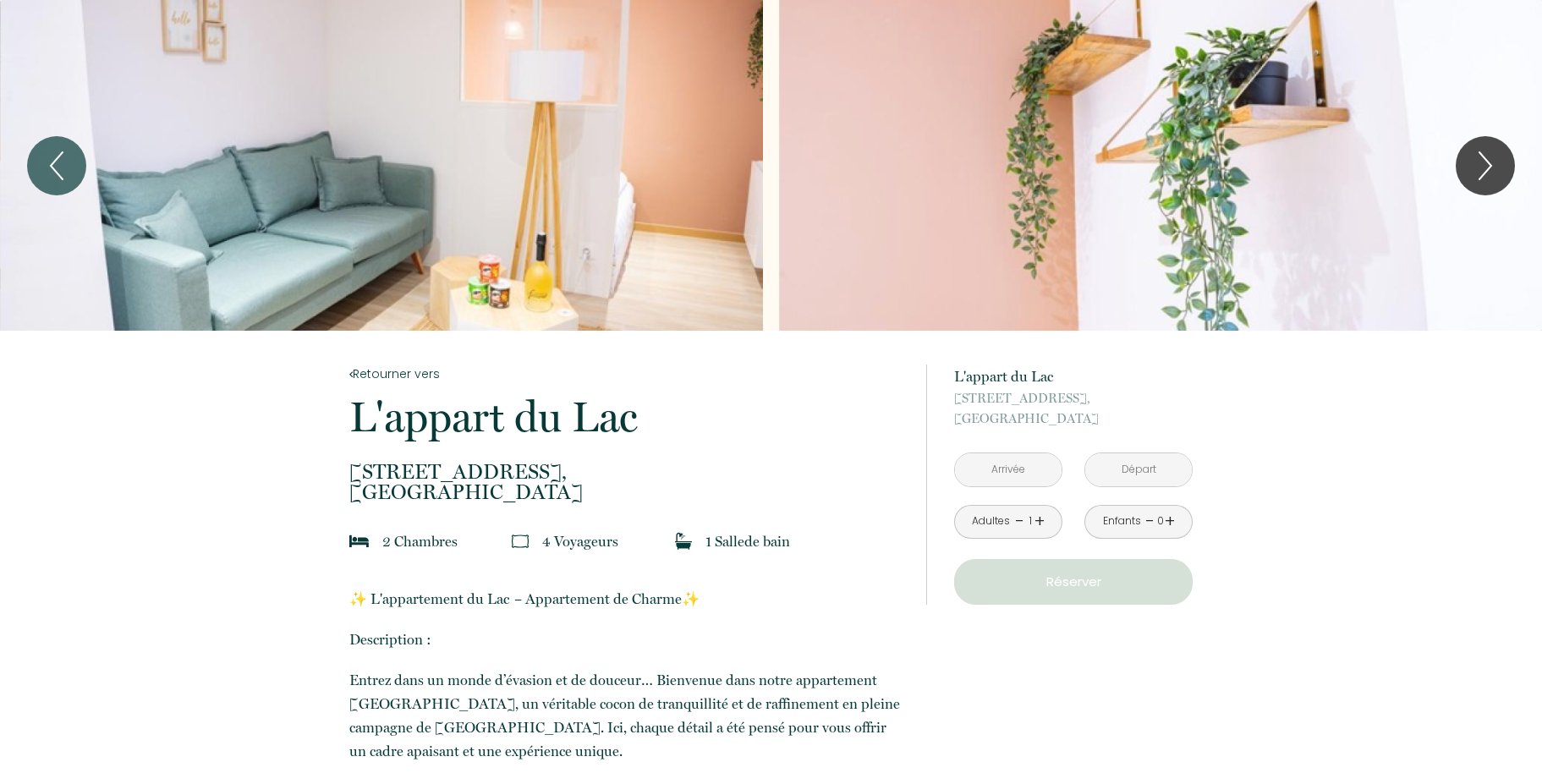
click at [1027, 472] on input "text" at bounding box center [1009, 469] width 107 height 33
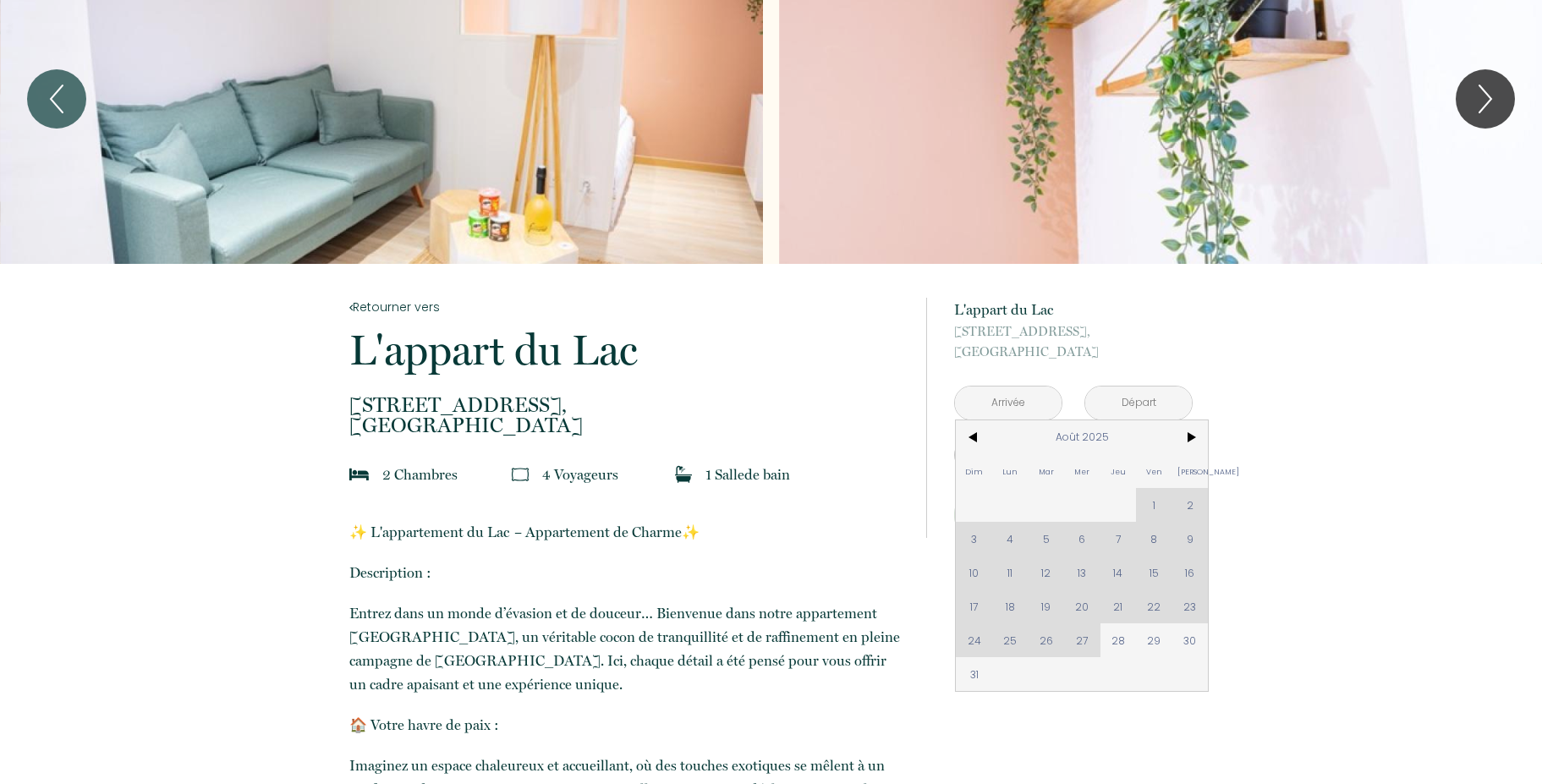
scroll to position [102, 0]
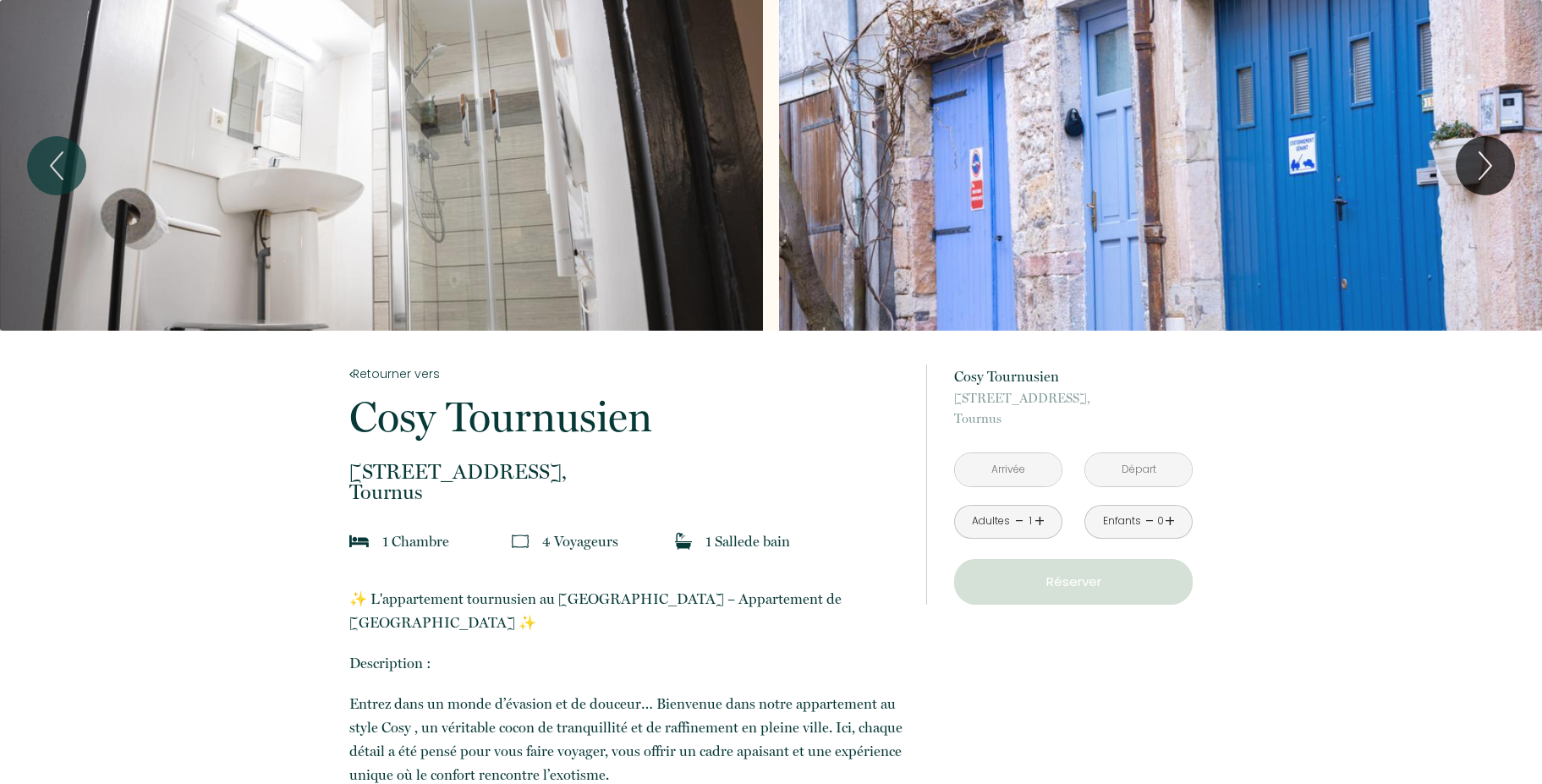
click at [1012, 468] on input "text" at bounding box center [1009, 469] width 107 height 33
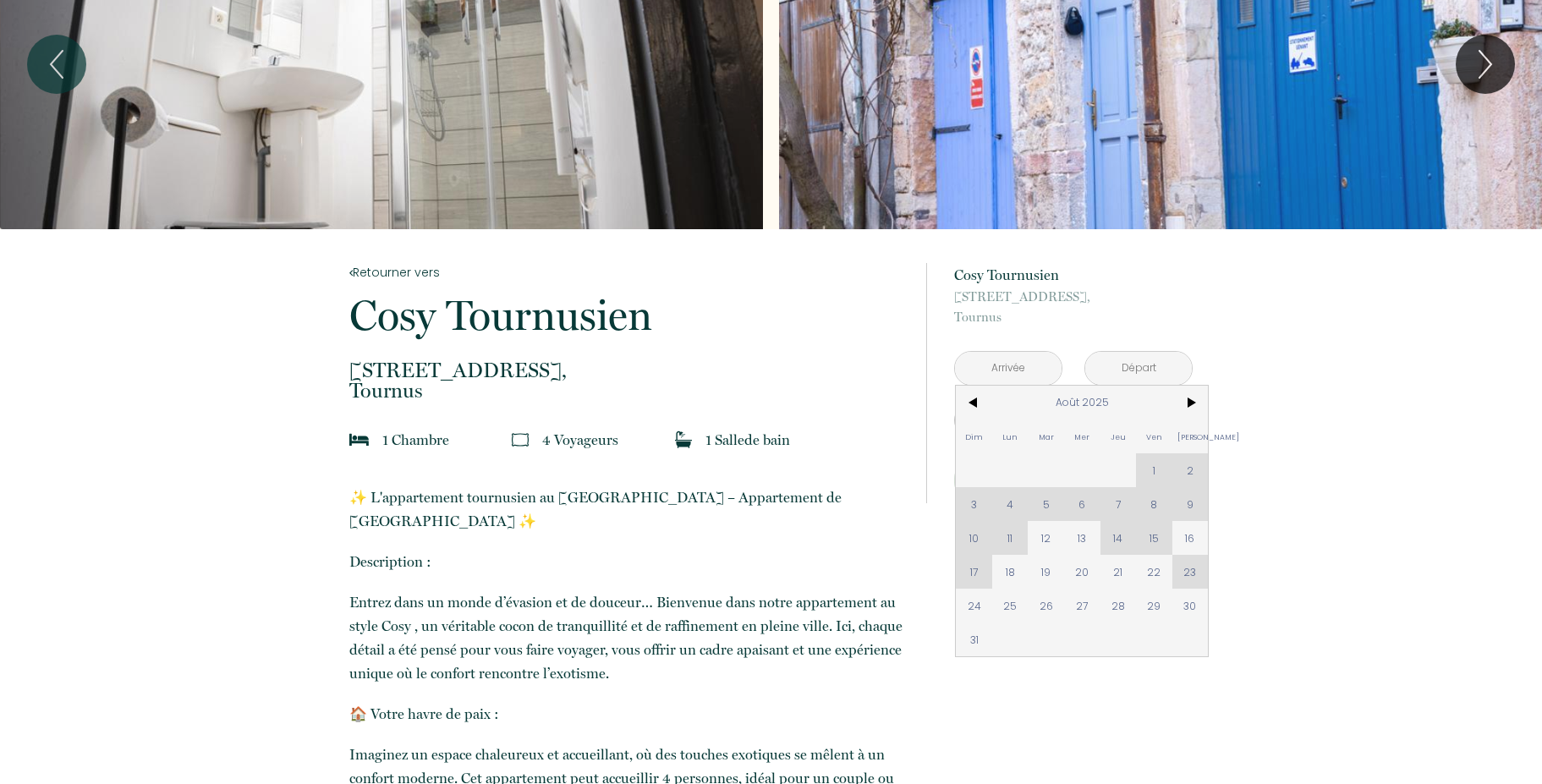
scroll to position [202, 0]
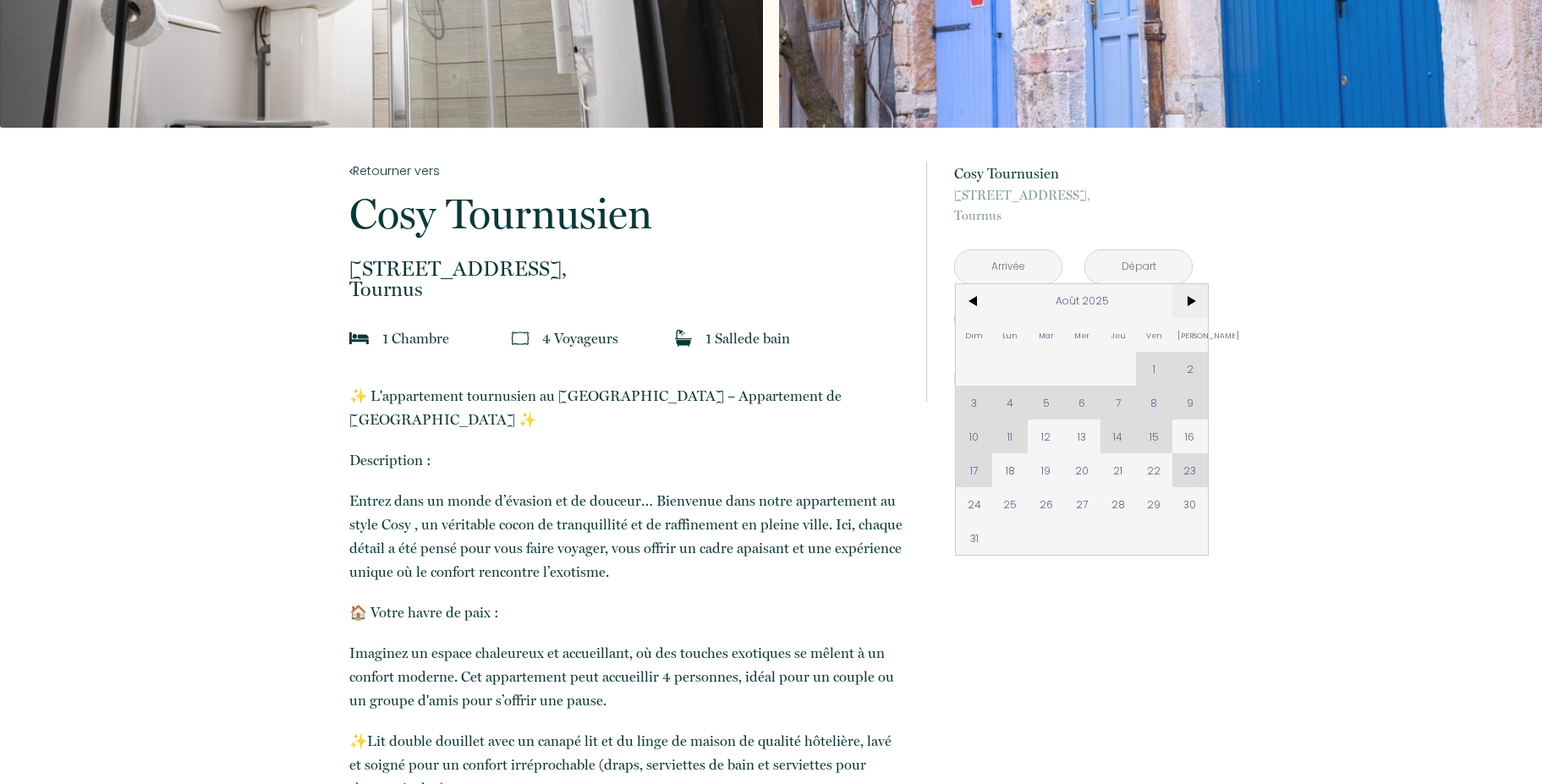
click at [1194, 297] on span ">" at bounding box center [1190, 301] width 37 height 34
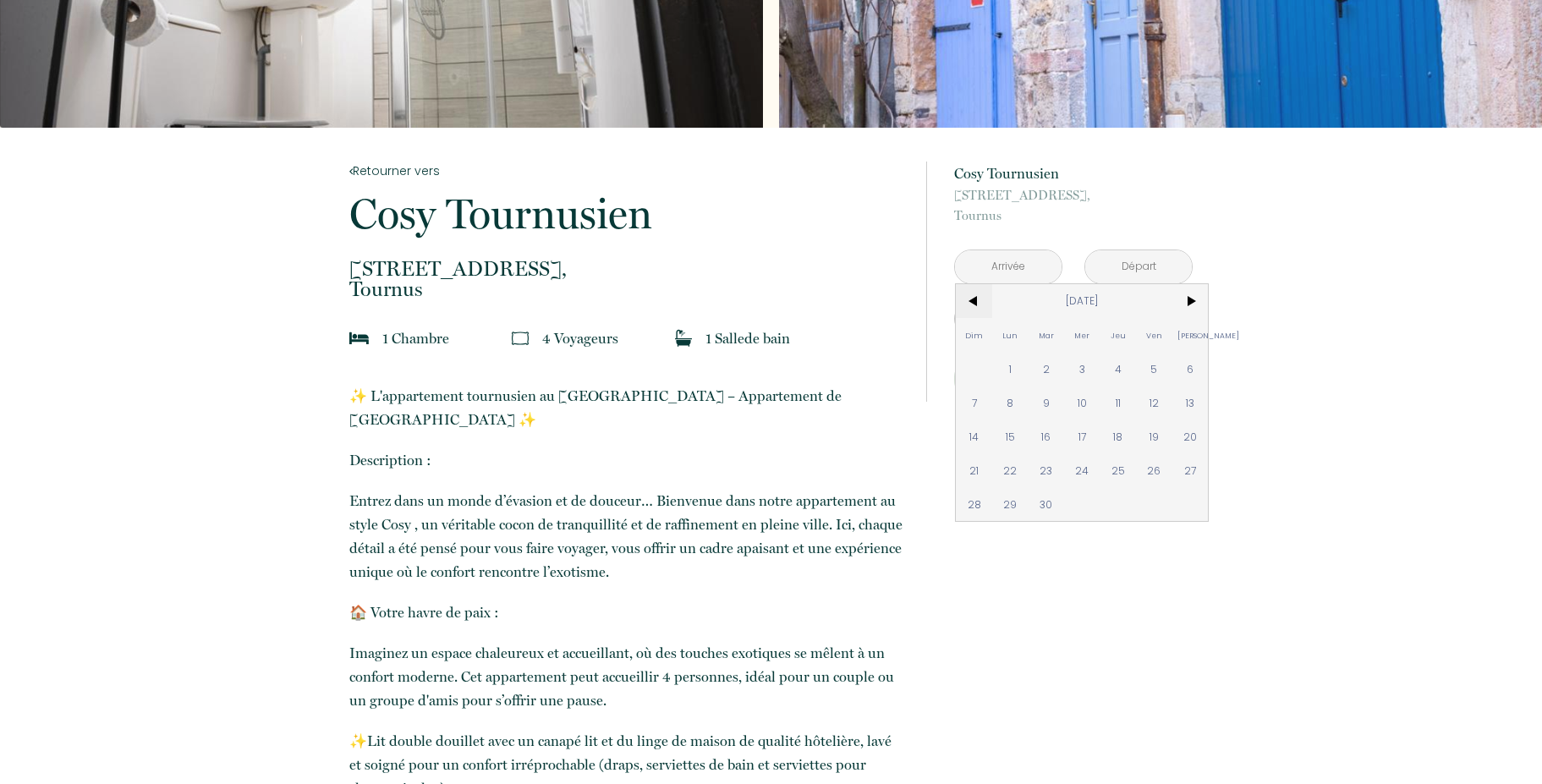
click at [965, 295] on span "<" at bounding box center [974, 301] width 37 height 34
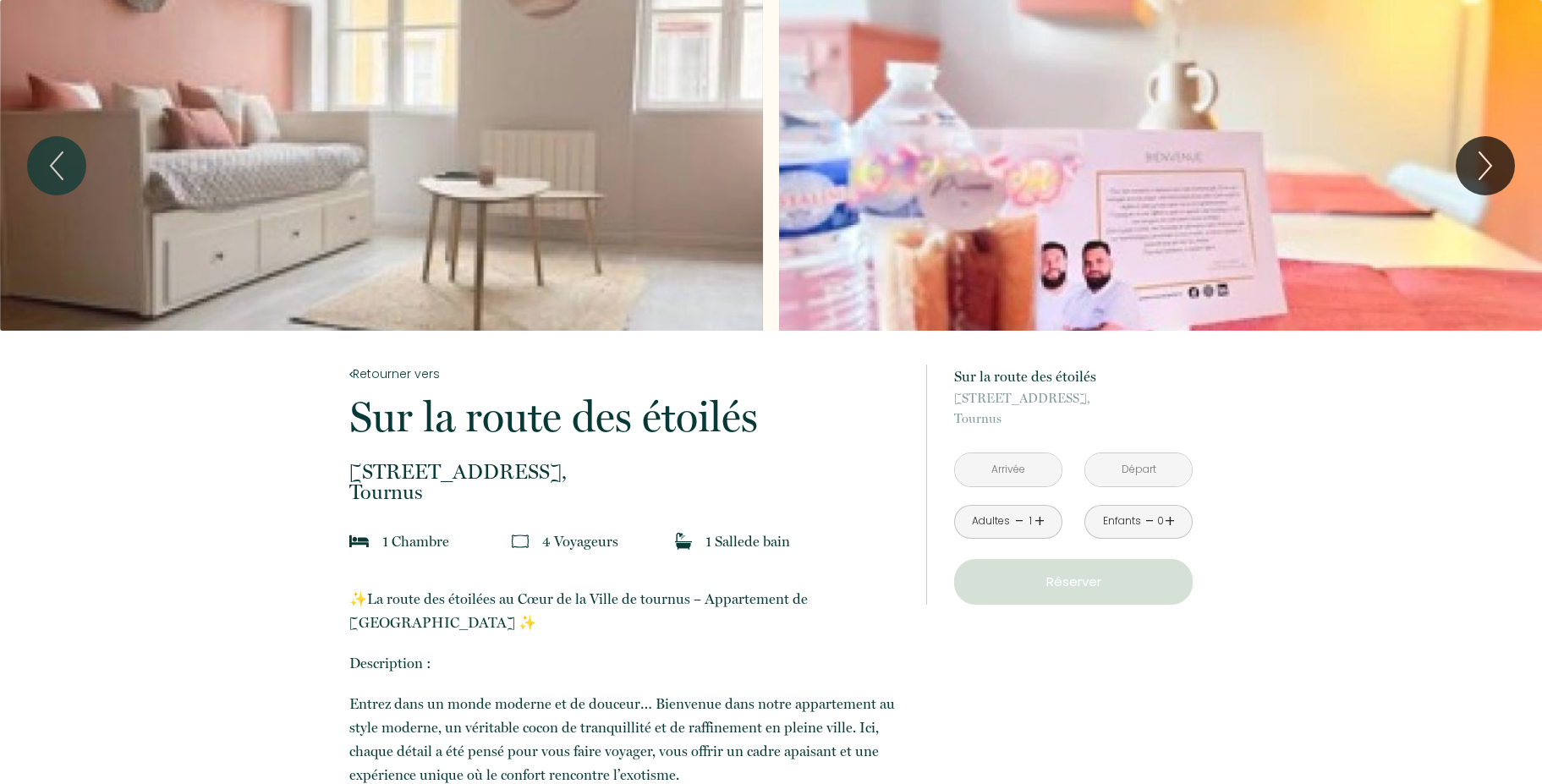
click at [1017, 468] on input "text" at bounding box center [1009, 469] width 107 height 33
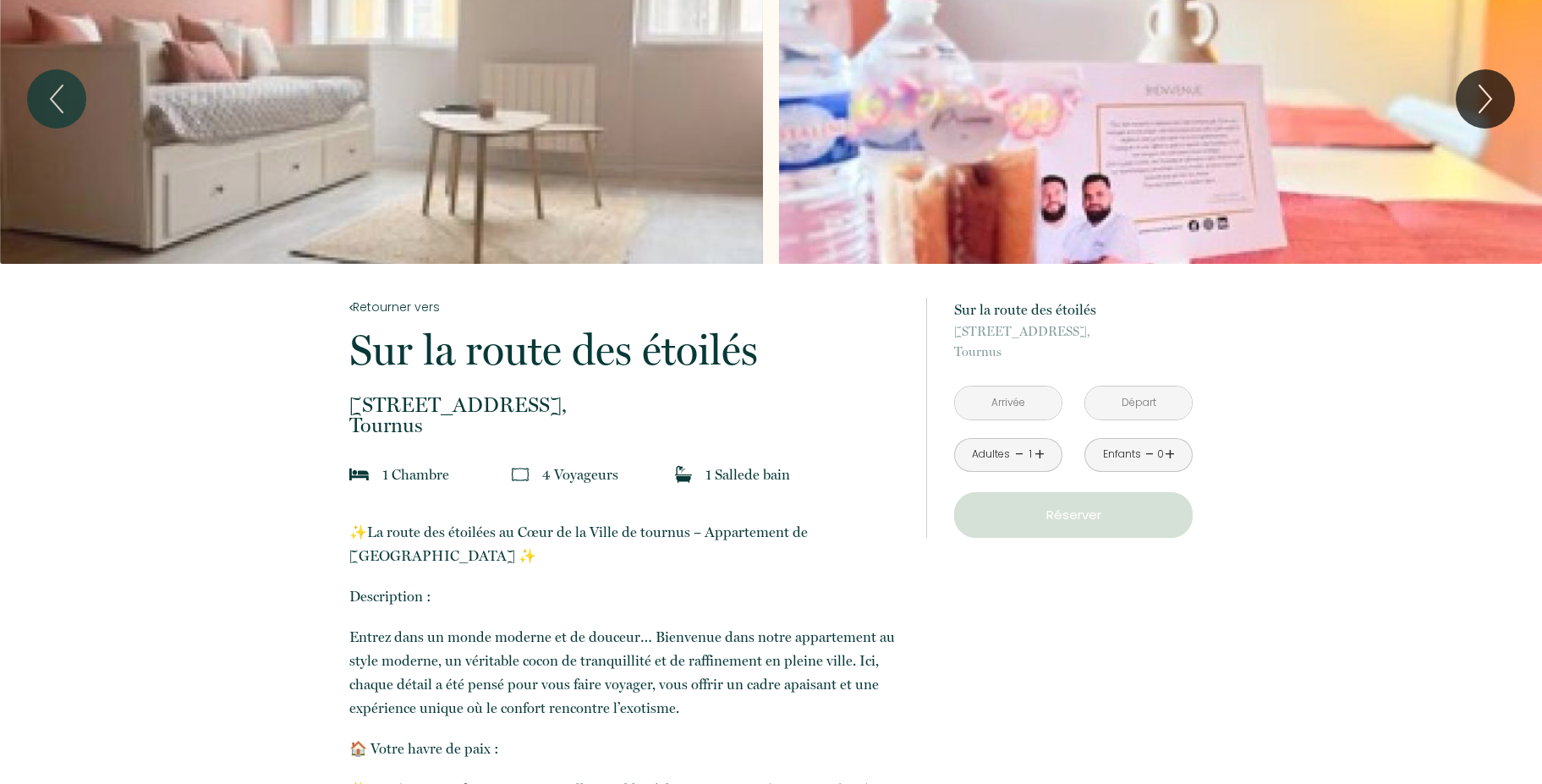
scroll to position [102, 0]
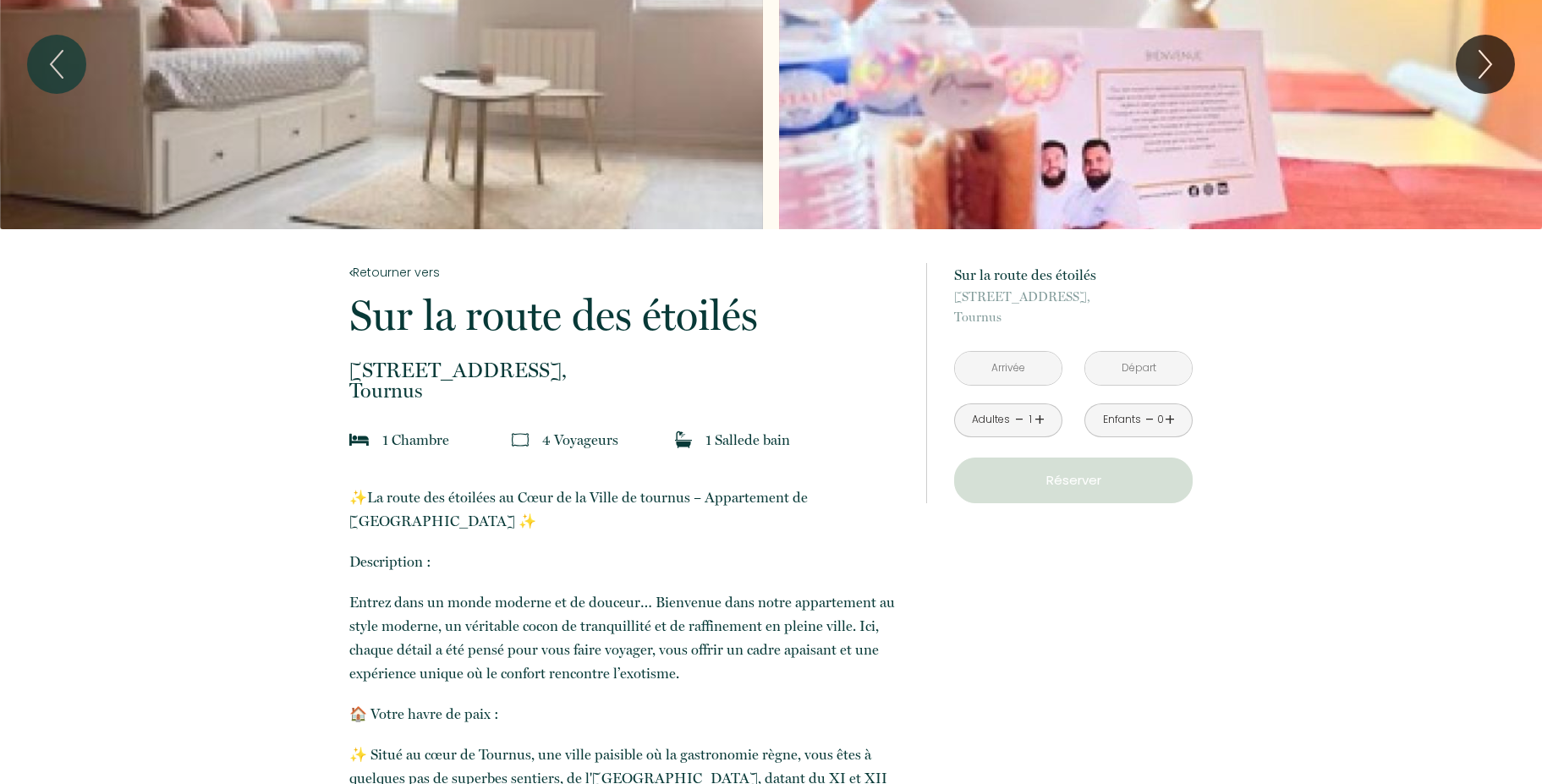
drag, startPoint x: 351, startPoint y: 373, endPoint x: 421, endPoint y: 391, distance: 72.3
click at [421, 391] on p "53 Rue de la République, Tournus" at bounding box center [627, 380] width 555 height 40
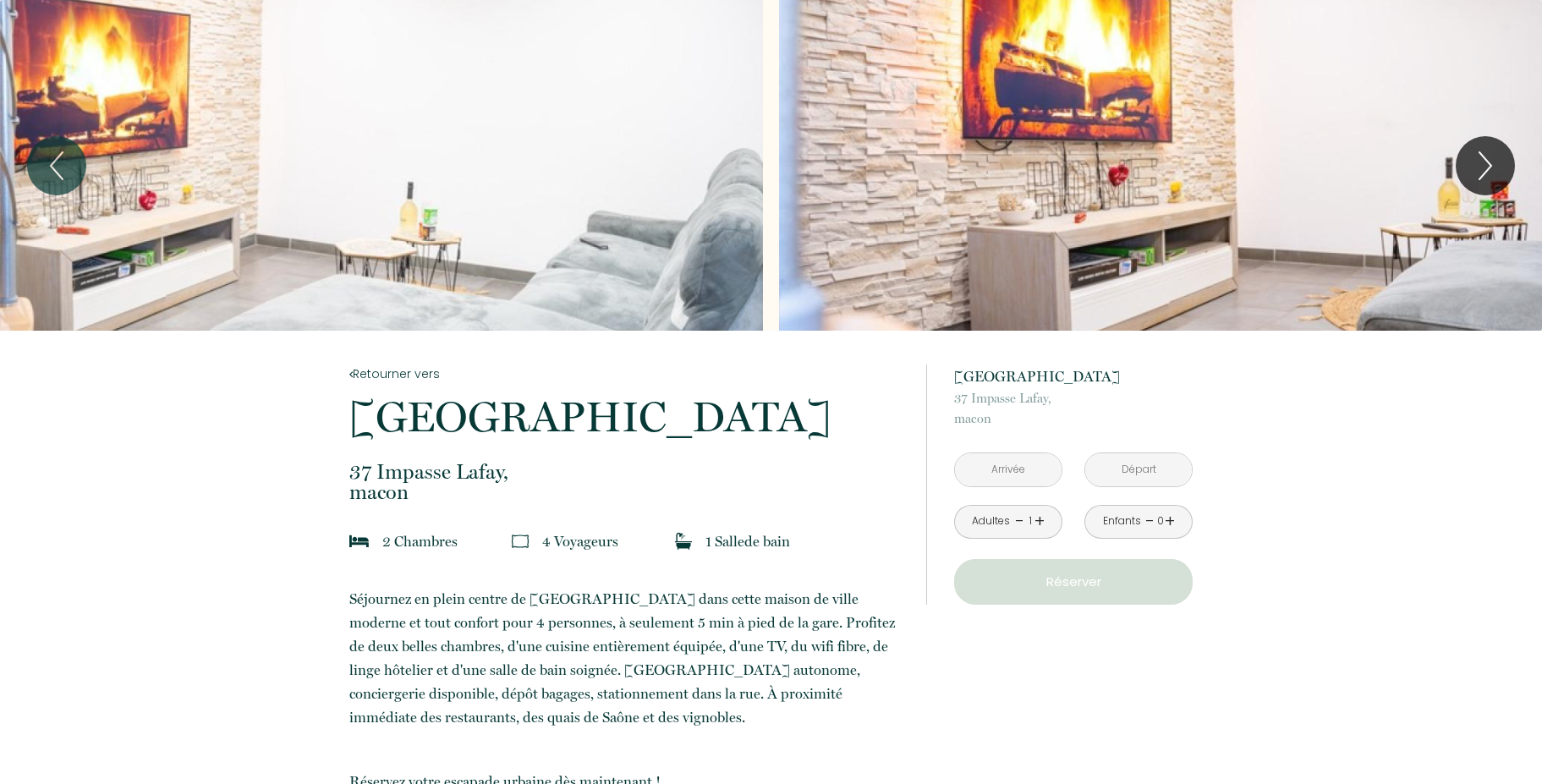
click at [1002, 481] on input "text" at bounding box center [1009, 469] width 107 height 33
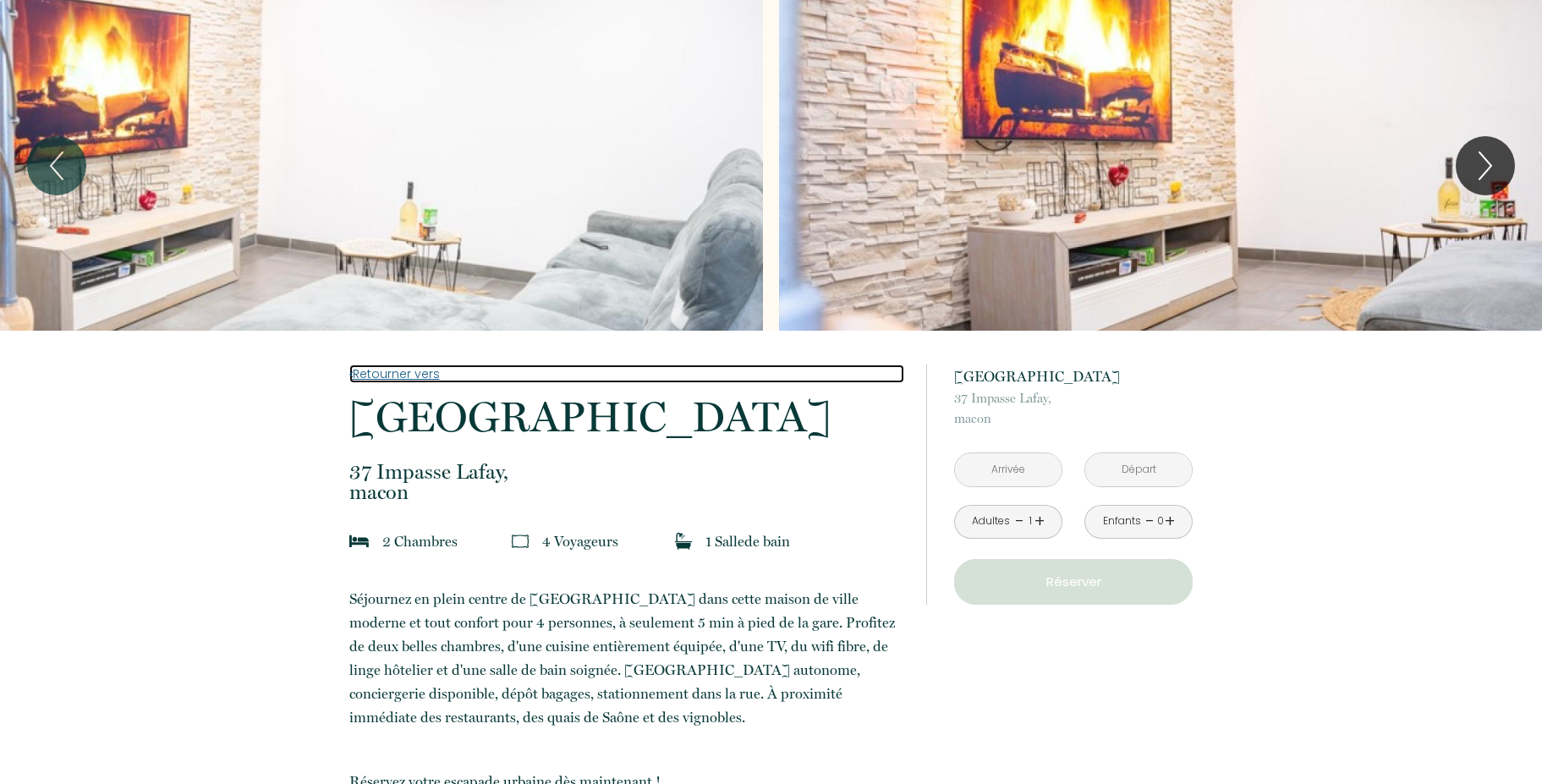
click at [399, 371] on link "Retourner vers" at bounding box center [627, 373] width 555 height 19
